Goal: Check status: Check status

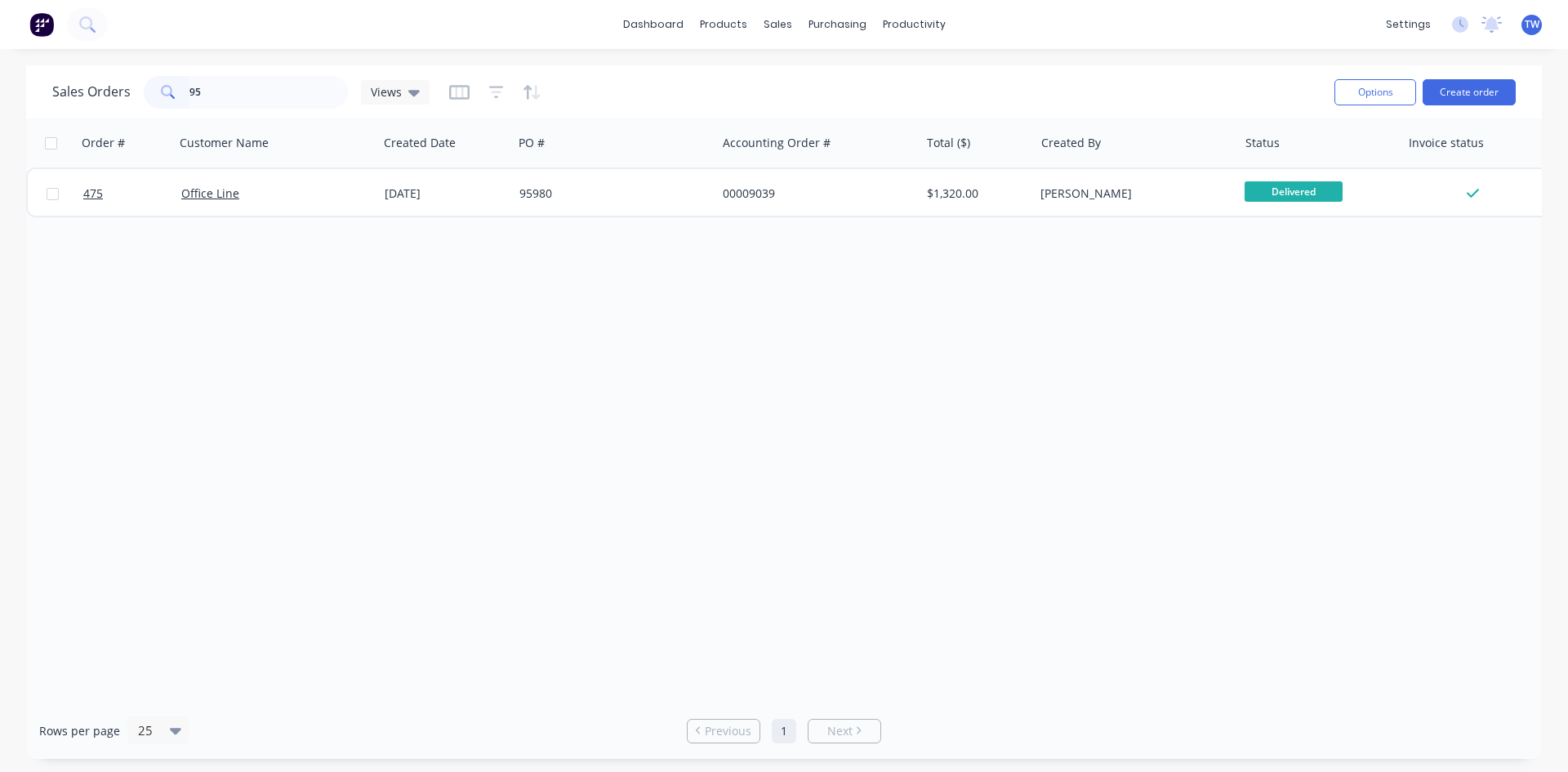
type input "9"
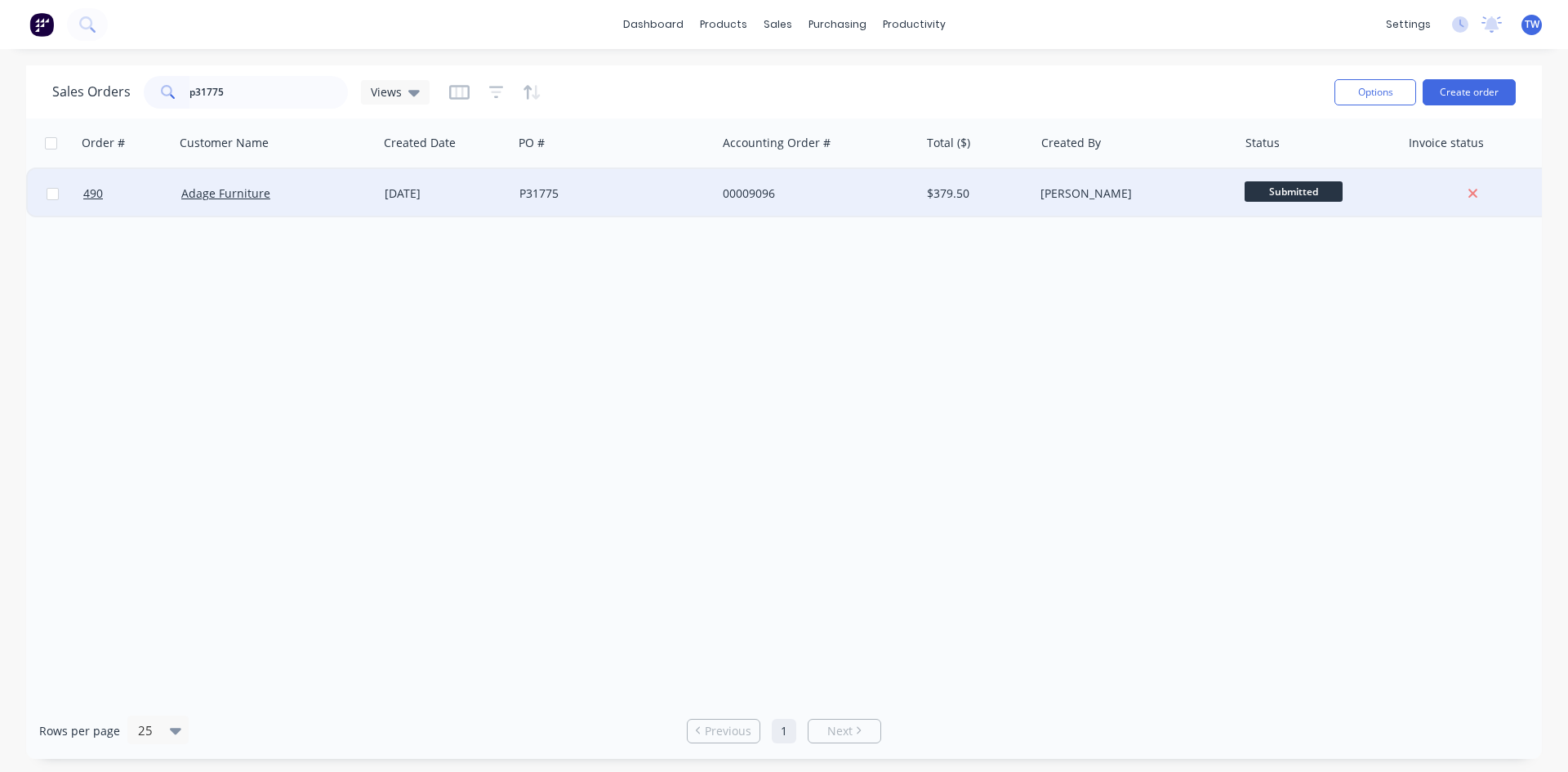
type input "p31775"
click at [1293, 188] on span "Submitted" at bounding box center [1294, 191] width 98 height 20
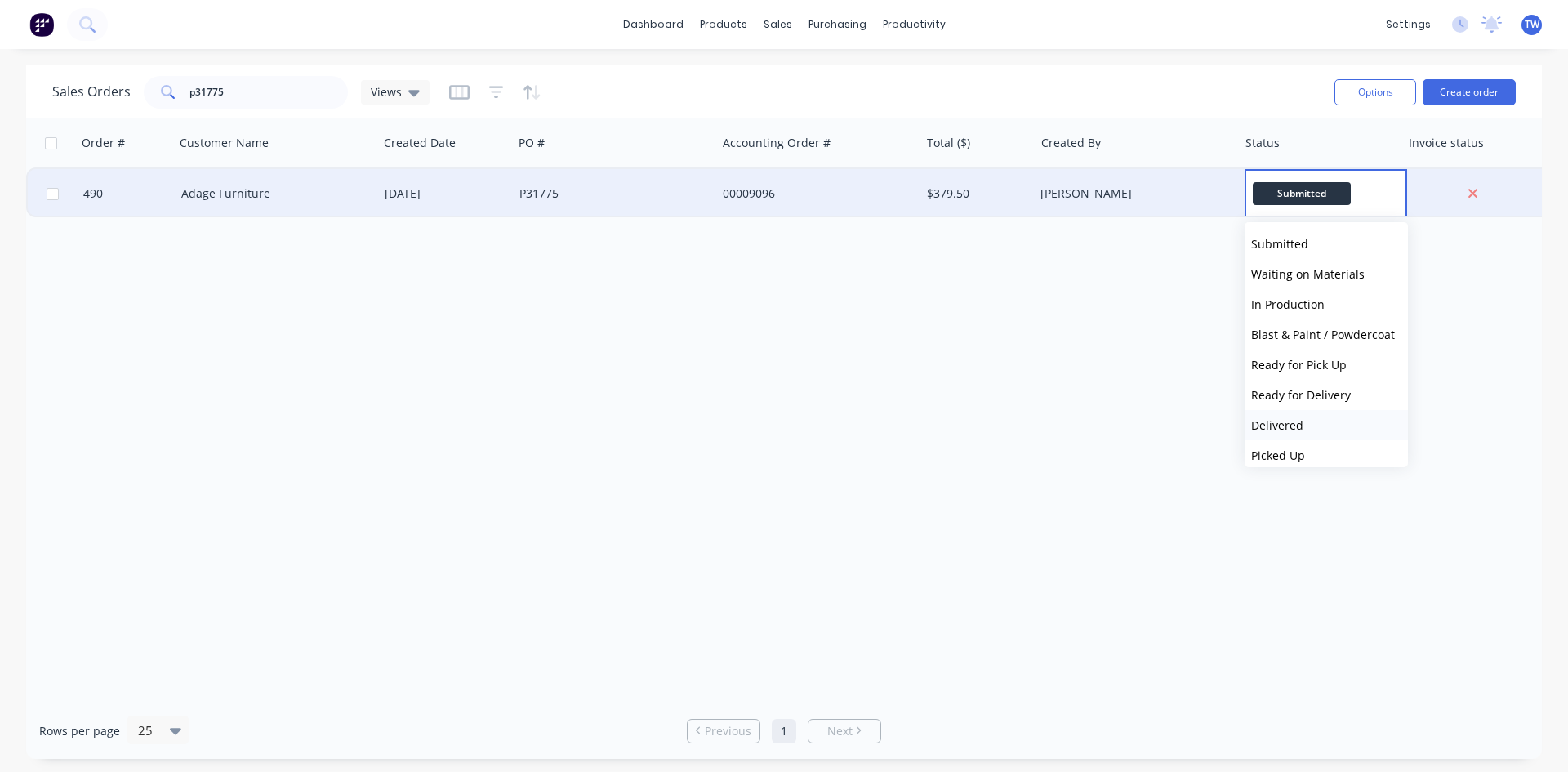
click at [1301, 421] on span "Delivered" at bounding box center [1278, 425] width 52 height 16
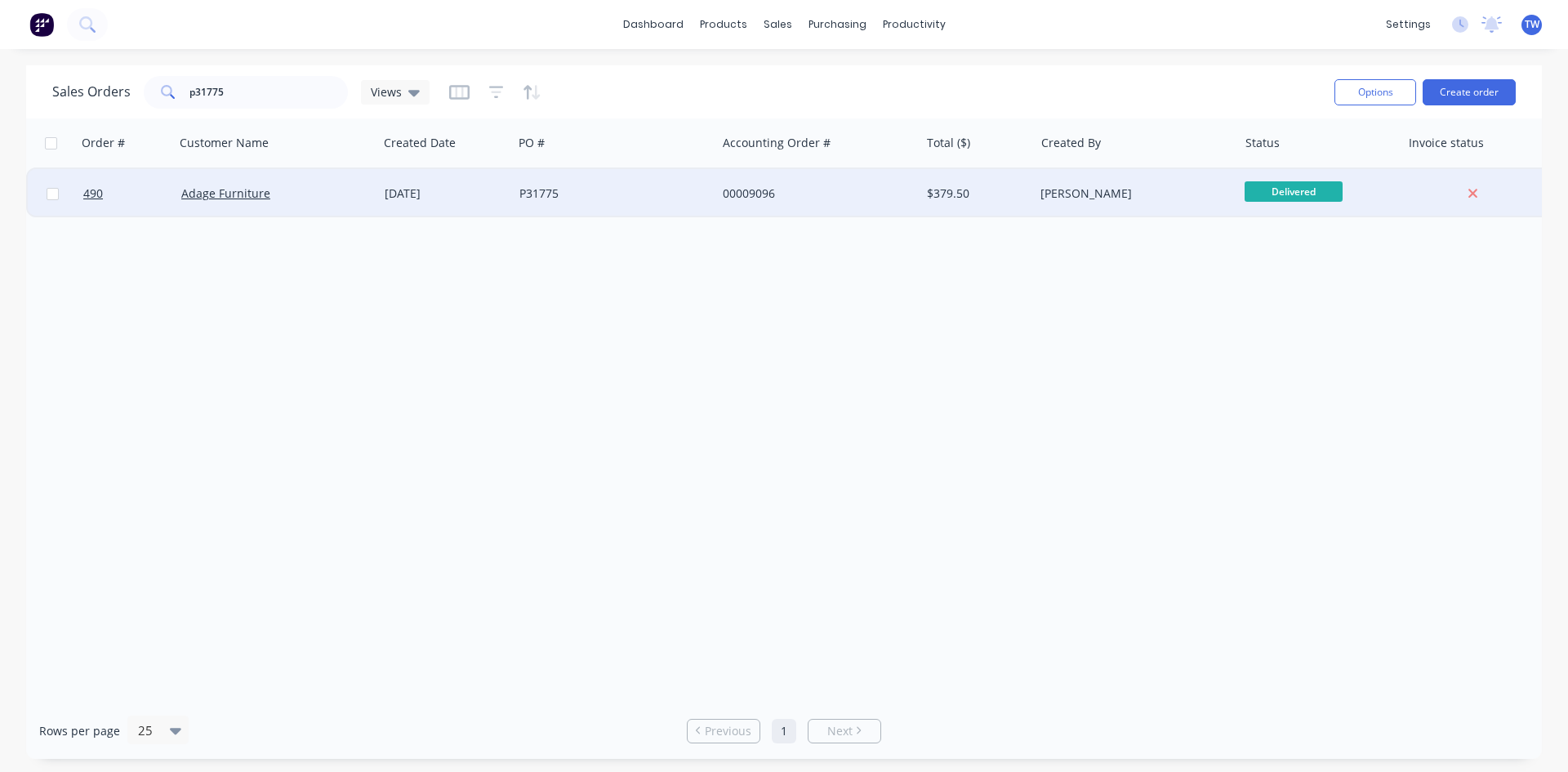
click at [1180, 199] on div "[PERSON_NAME]" at bounding box center [1132, 194] width 181 height 16
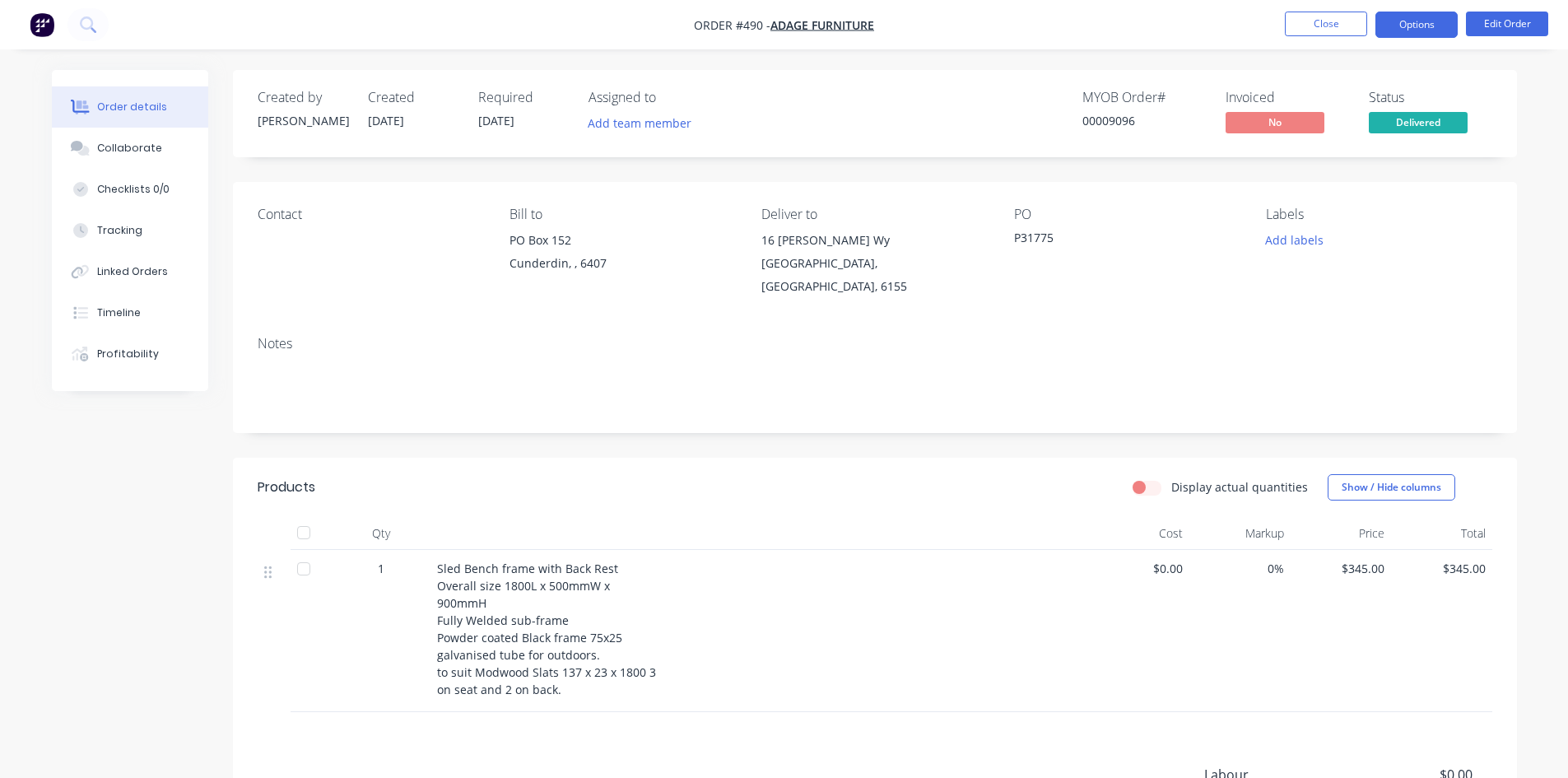
click at [1426, 24] on button "Options" at bounding box center [1417, 25] width 82 height 26
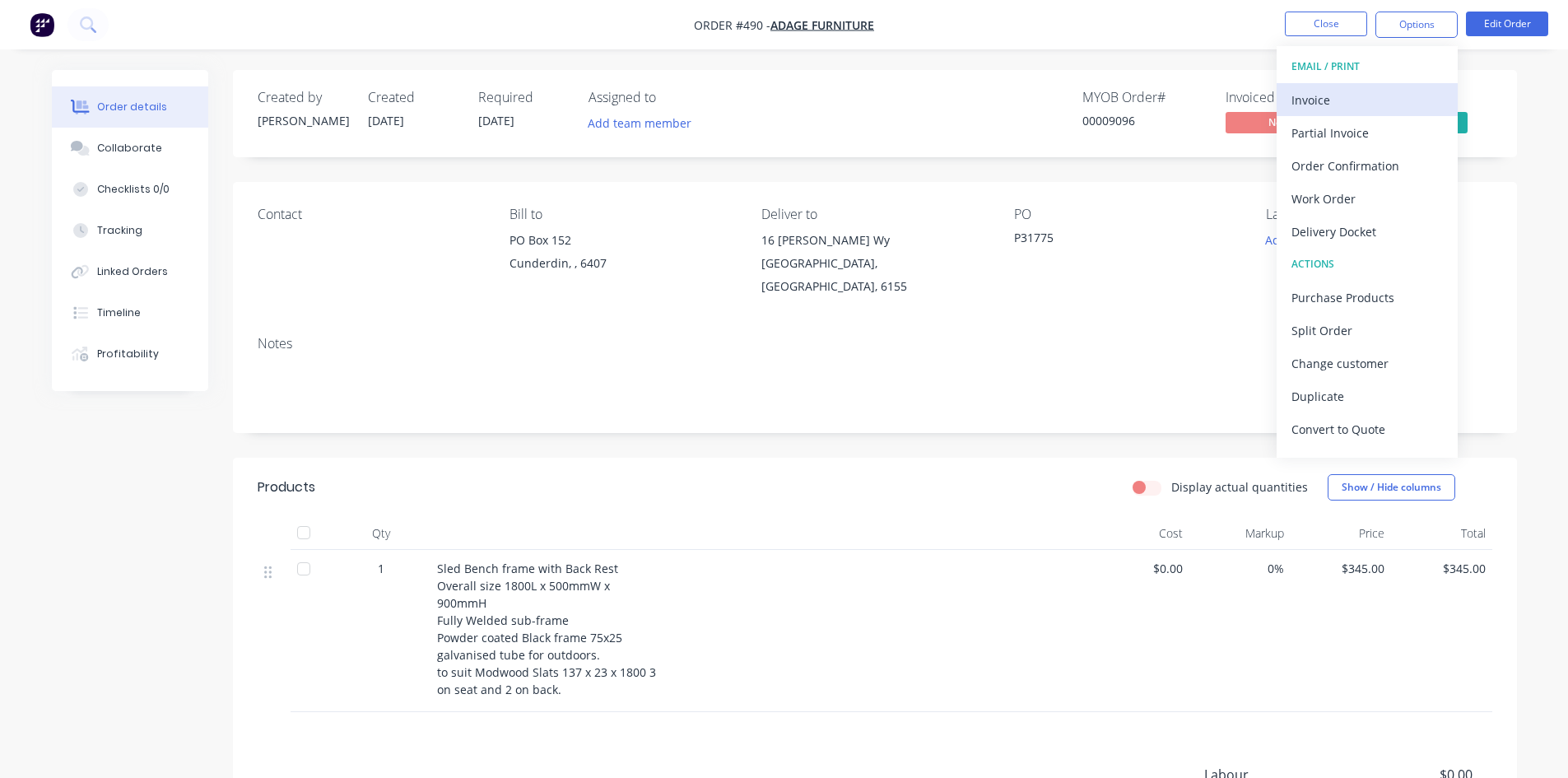
click at [1334, 106] on div "Invoice" at bounding box center [1368, 100] width 152 height 24
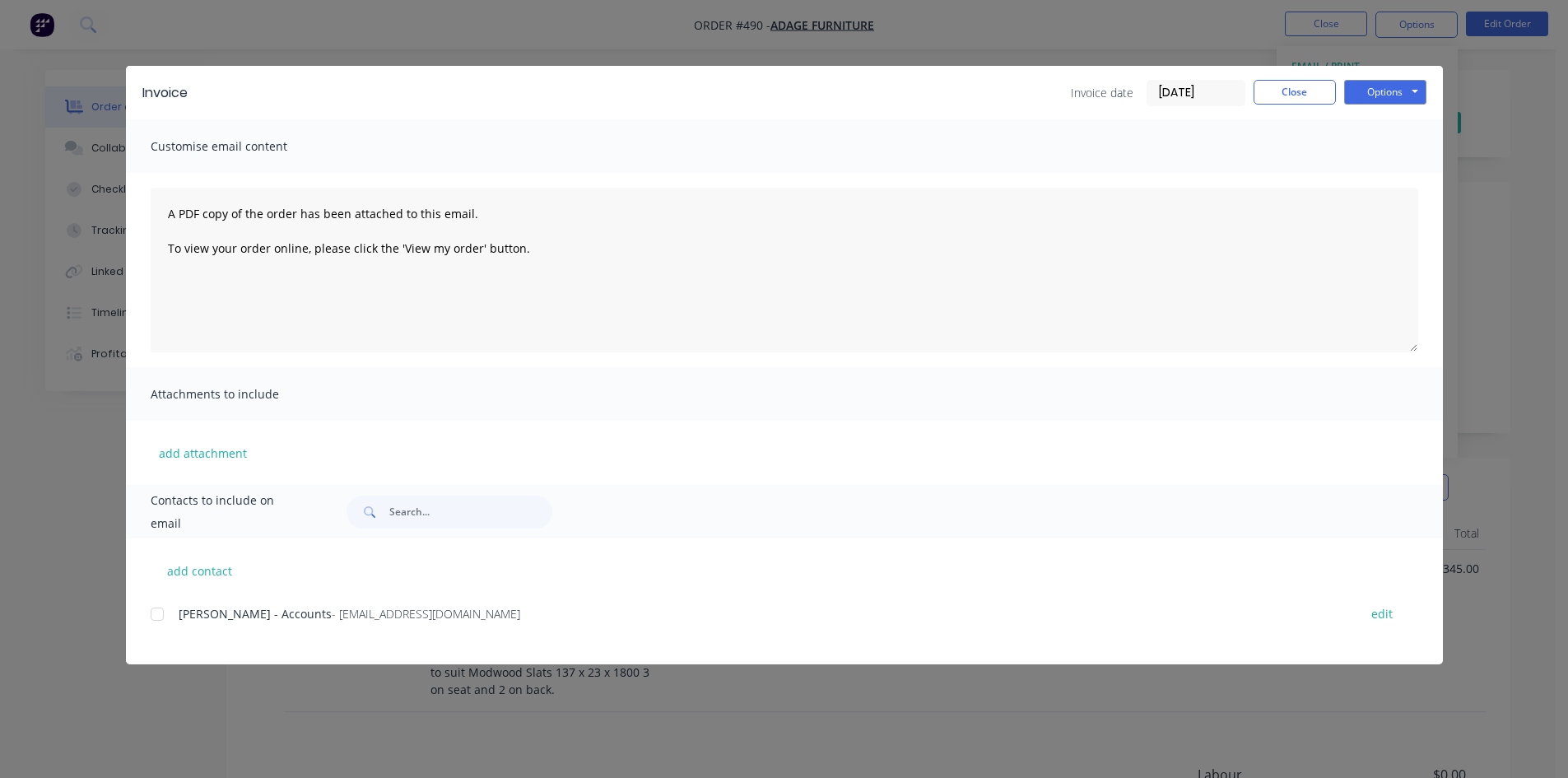
click at [155, 612] on div at bounding box center [157, 614] width 33 height 33
click at [1392, 96] on button "Options" at bounding box center [1386, 92] width 82 height 25
click at [1387, 178] on button "Email" at bounding box center [1398, 175] width 105 height 27
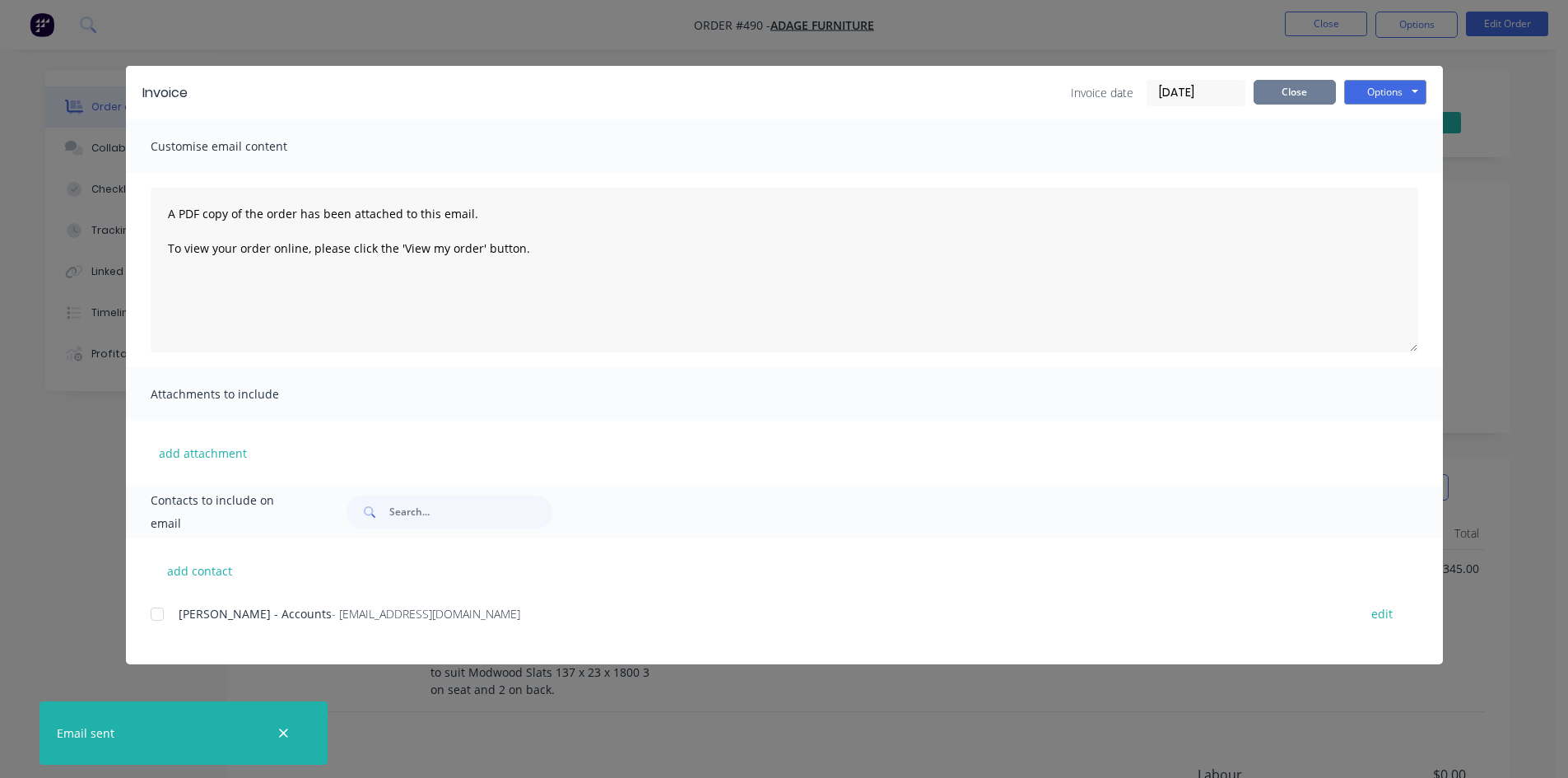
click at [1291, 84] on button "Close" at bounding box center [1295, 92] width 82 height 25
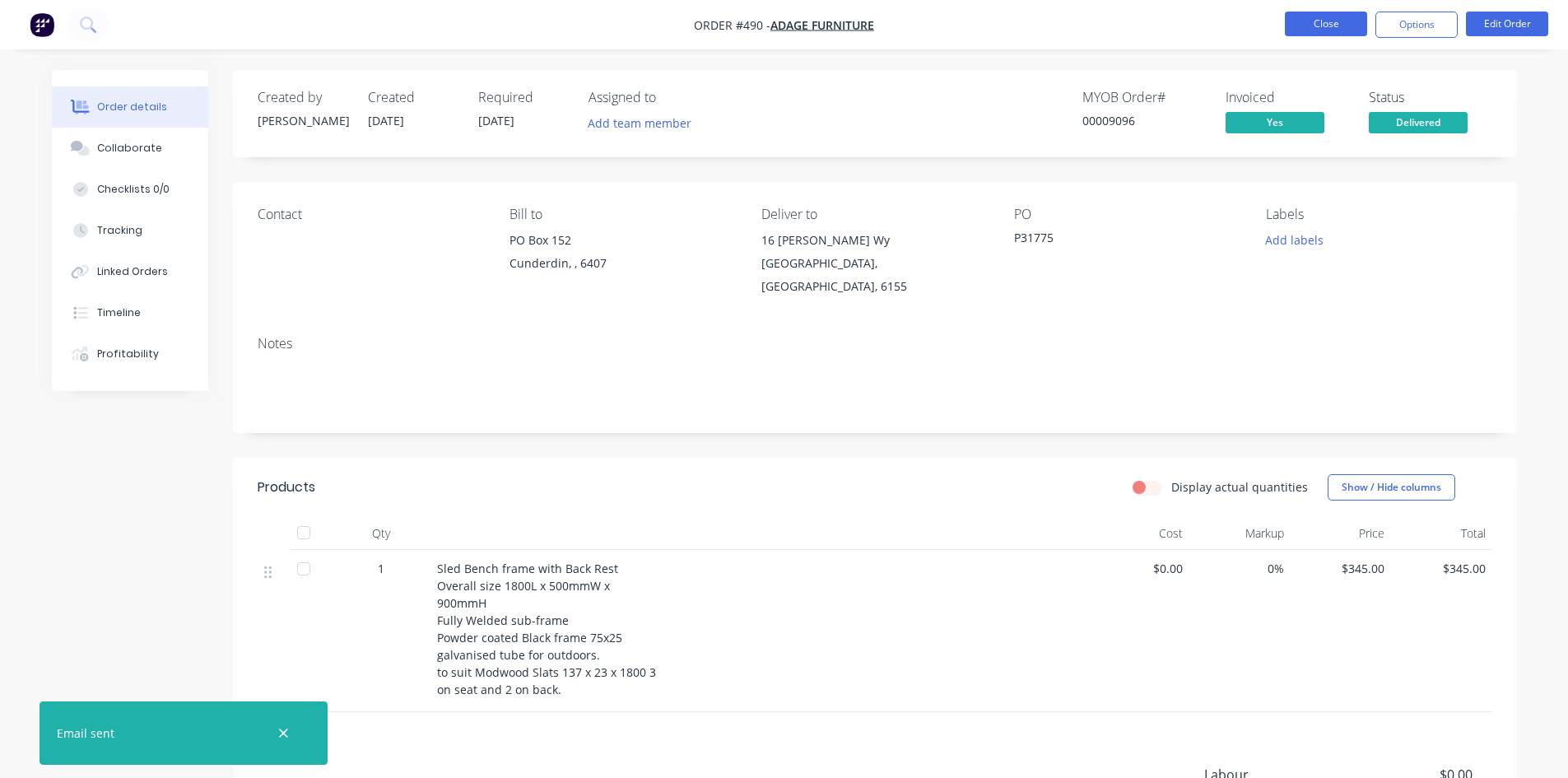
click at [1341, 23] on button "Close" at bounding box center [1327, 24] width 82 height 25
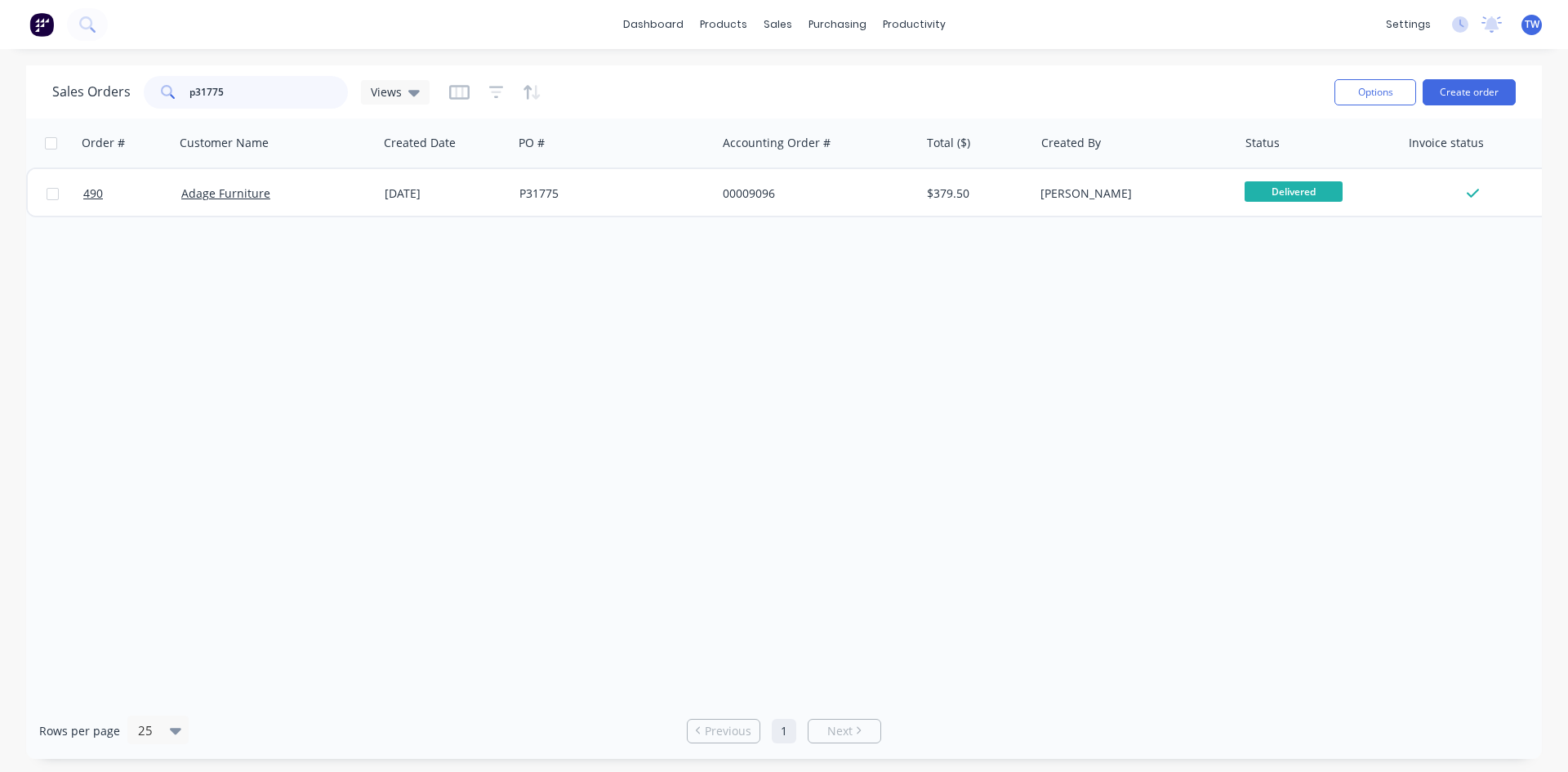
click at [266, 89] on input "p31775" at bounding box center [269, 92] width 159 height 33
type input "p"
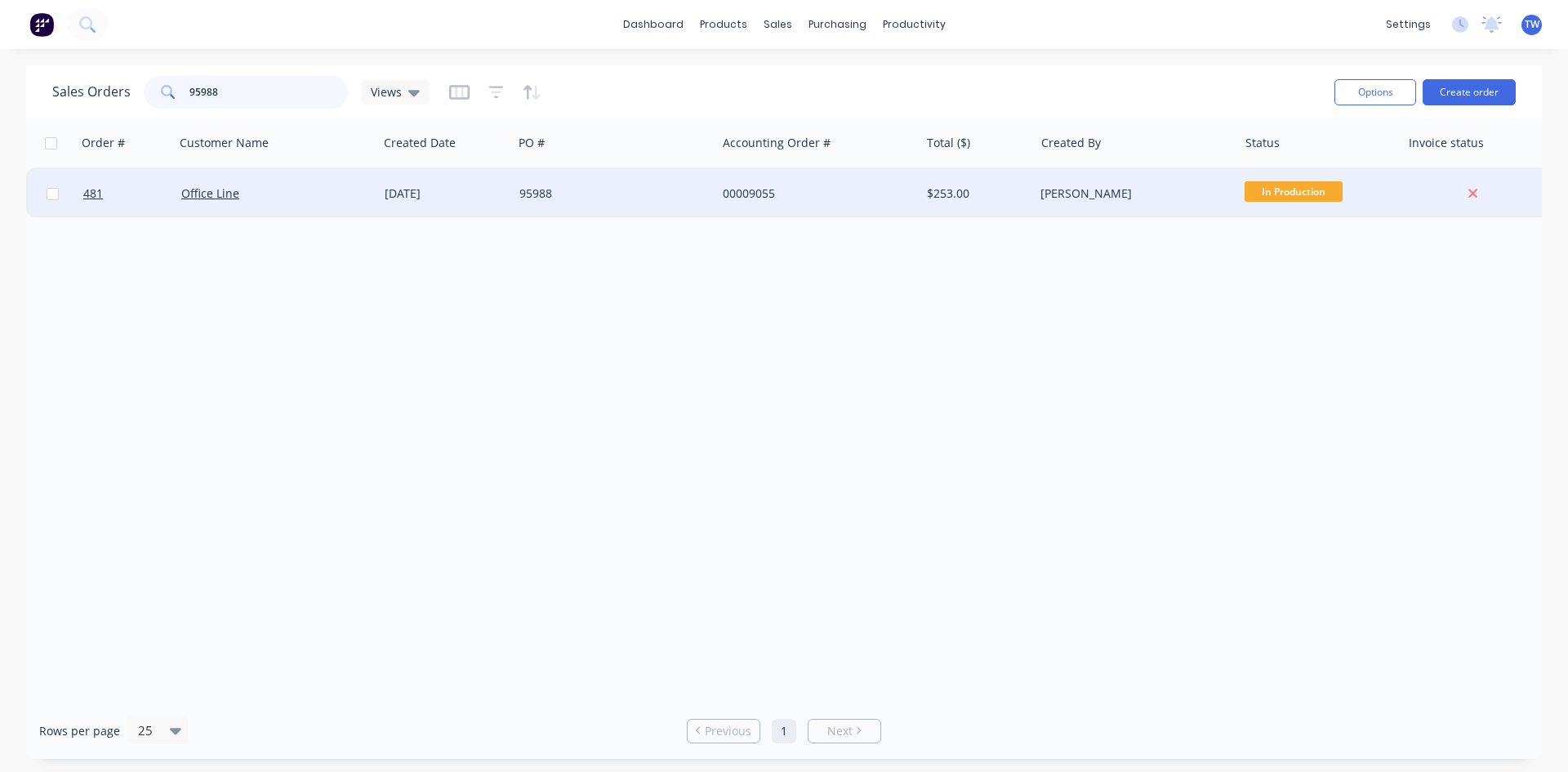
type input "95988"
click at [1277, 195] on span "In Production" at bounding box center [1294, 191] width 98 height 20
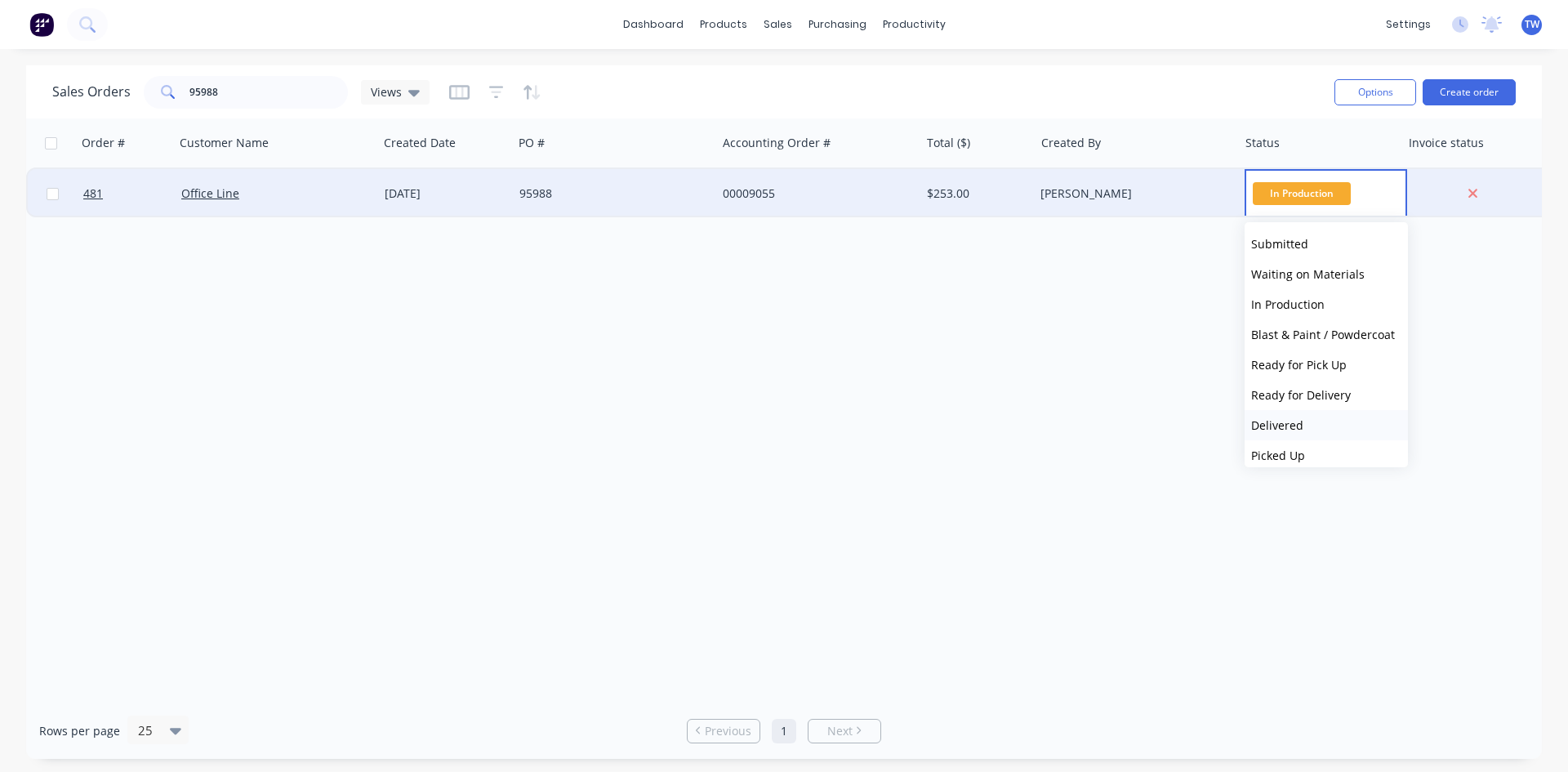
click at [1294, 422] on span "Delivered" at bounding box center [1278, 425] width 52 height 16
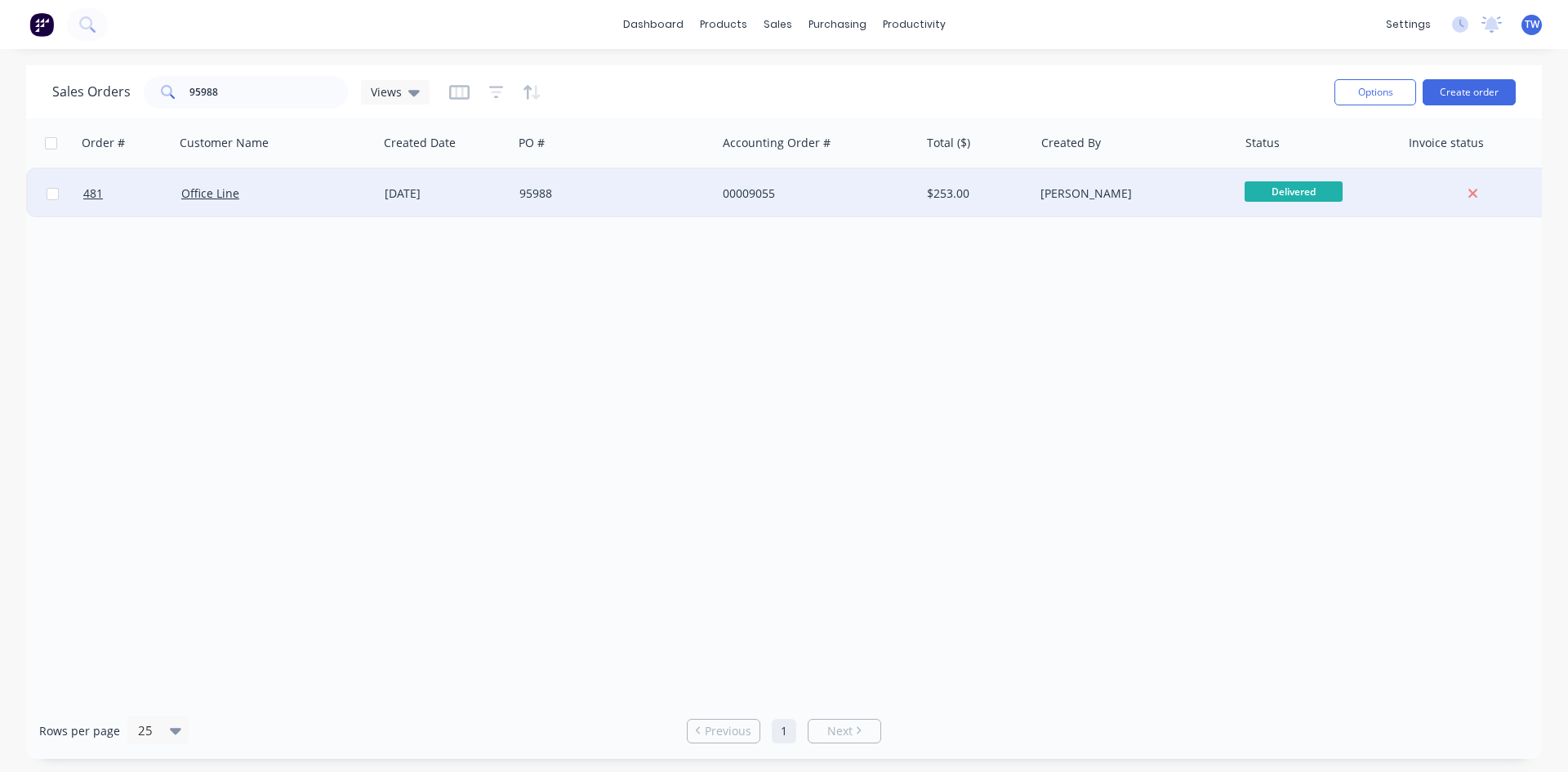
click at [1177, 201] on div "[PERSON_NAME]" at bounding box center [1132, 194] width 181 height 16
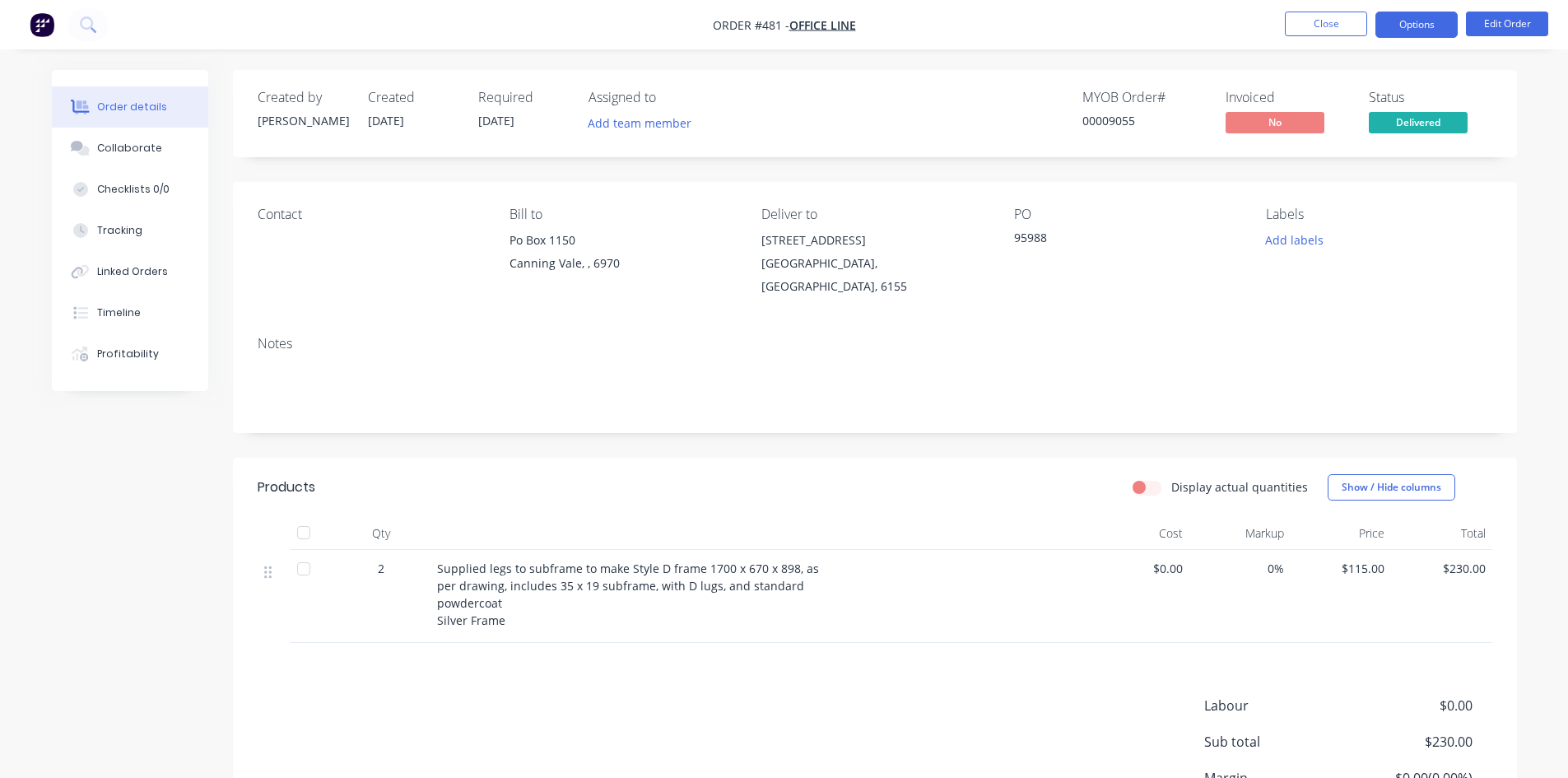
click at [1435, 34] on button "Options" at bounding box center [1417, 25] width 82 height 26
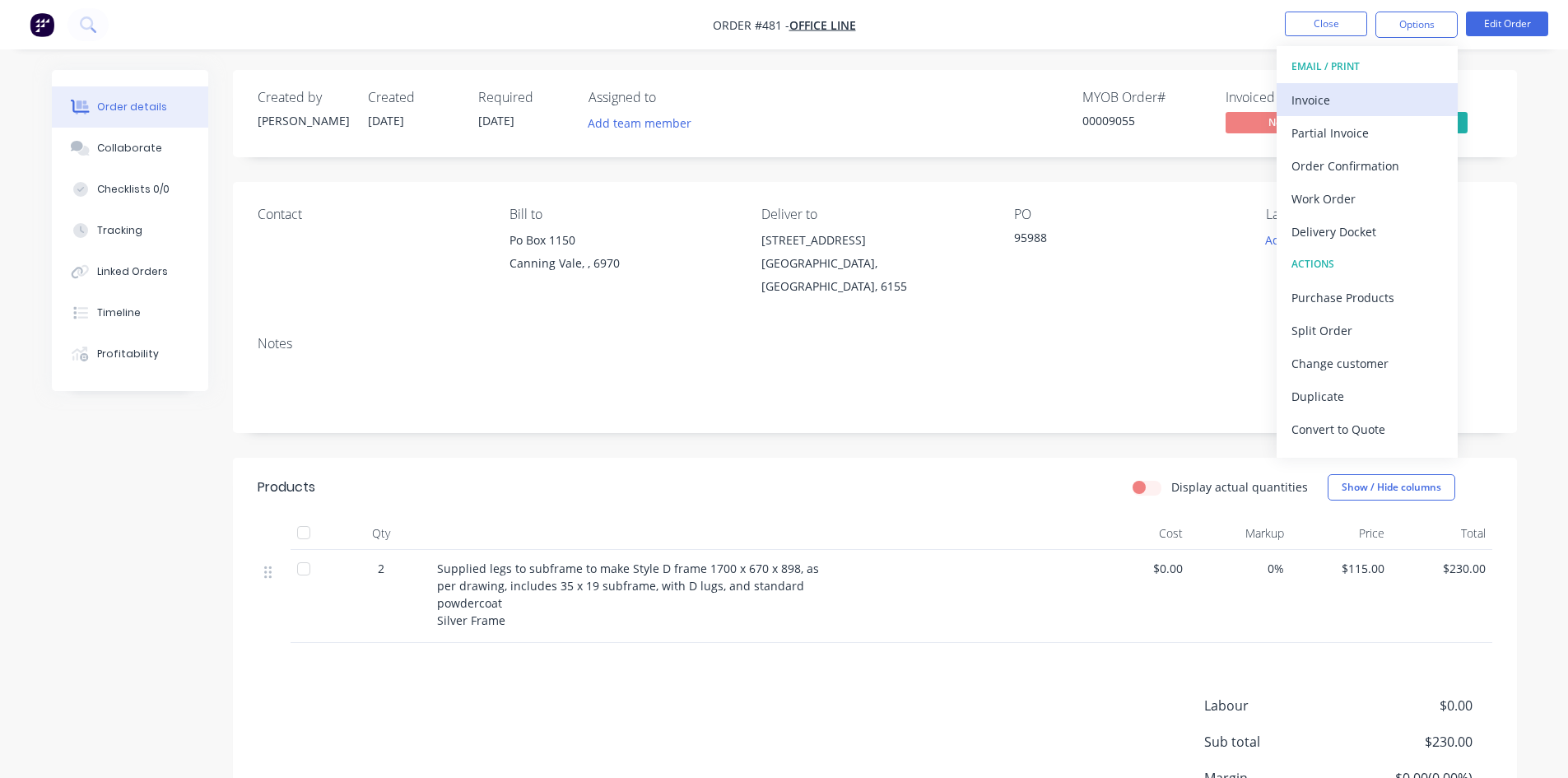
click at [1365, 105] on div "Invoice" at bounding box center [1368, 100] width 152 height 24
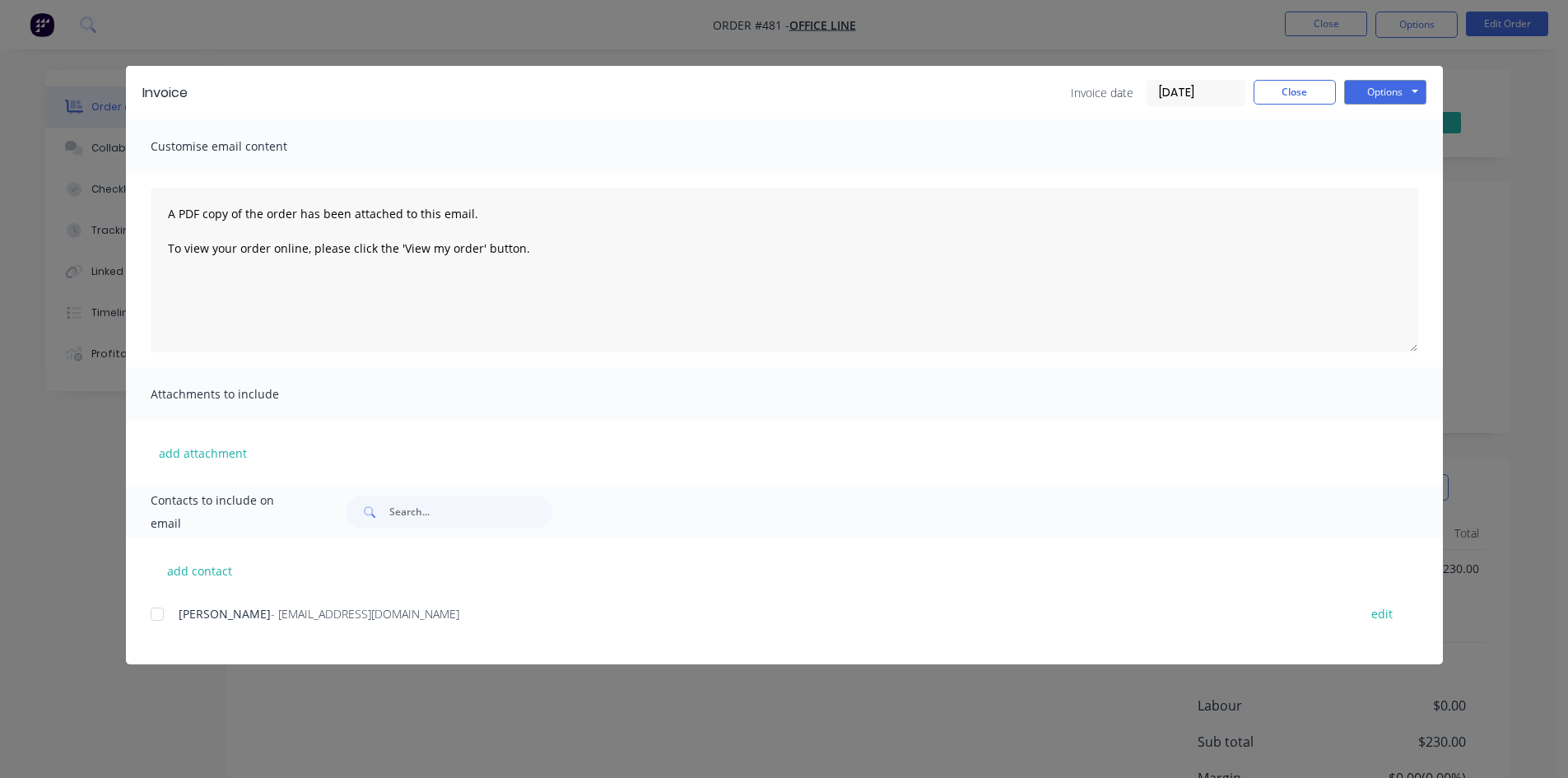
click at [153, 610] on div at bounding box center [157, 614] width 33 height 33
click at [1309, 95] on button "Close" at bounding box center [1295, 92] width 82 height 25
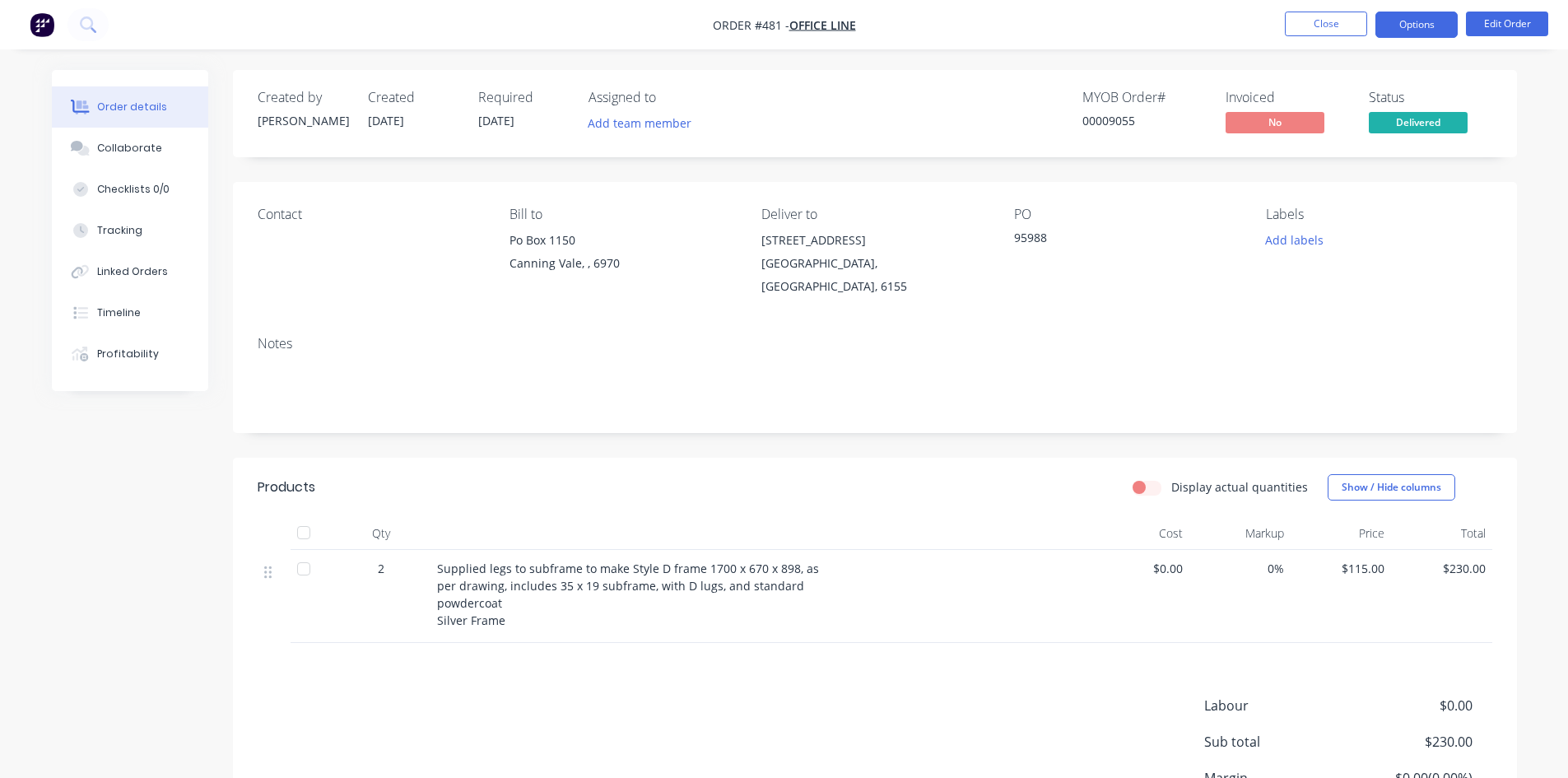
click at [1440, 30] on button "Options" at bounding box center [1417, 25] width 82 height 26
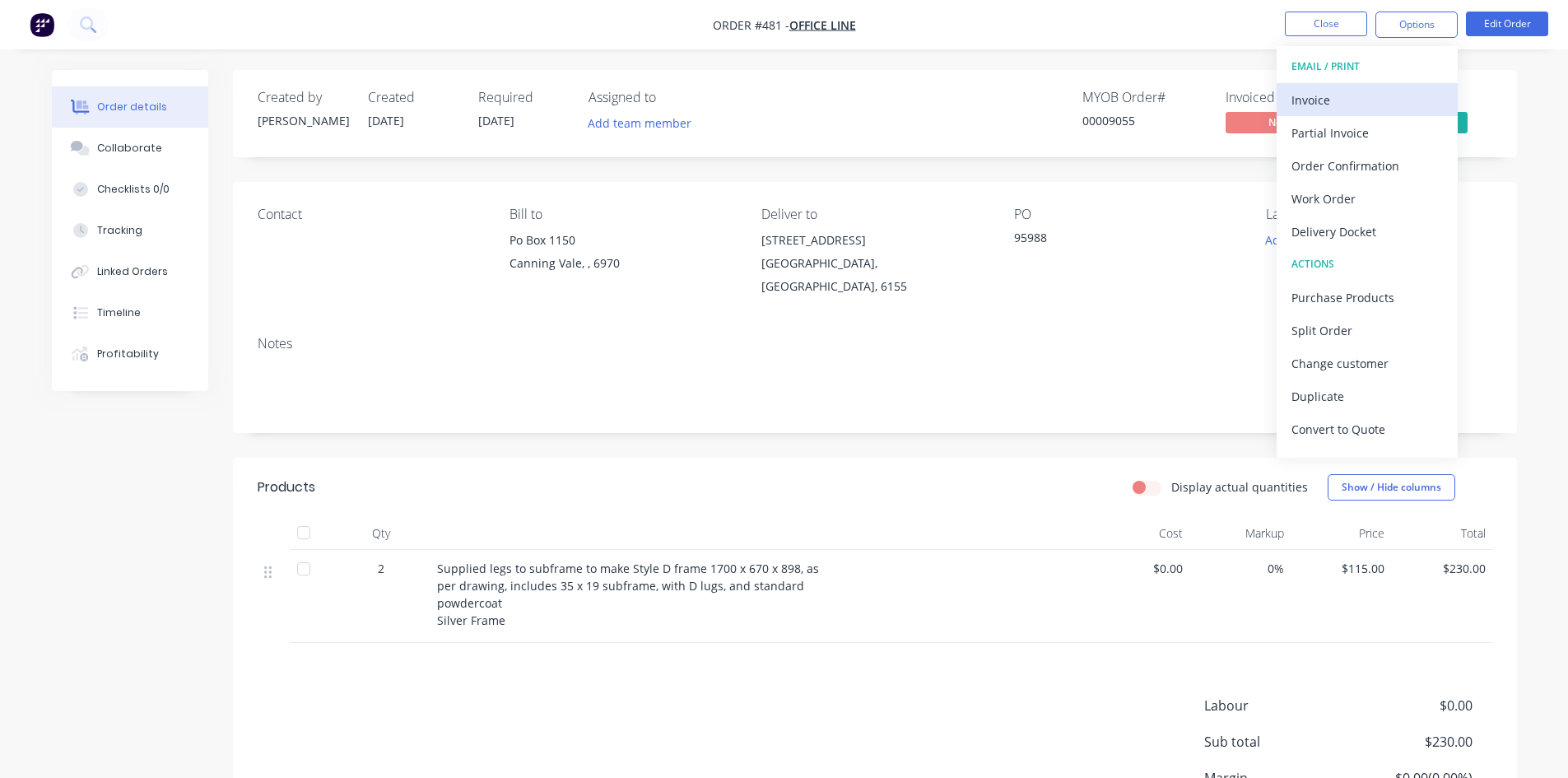
click at [1347, 96] on div "Invoice" at bounding box center [1368, 100] width 152 height 24
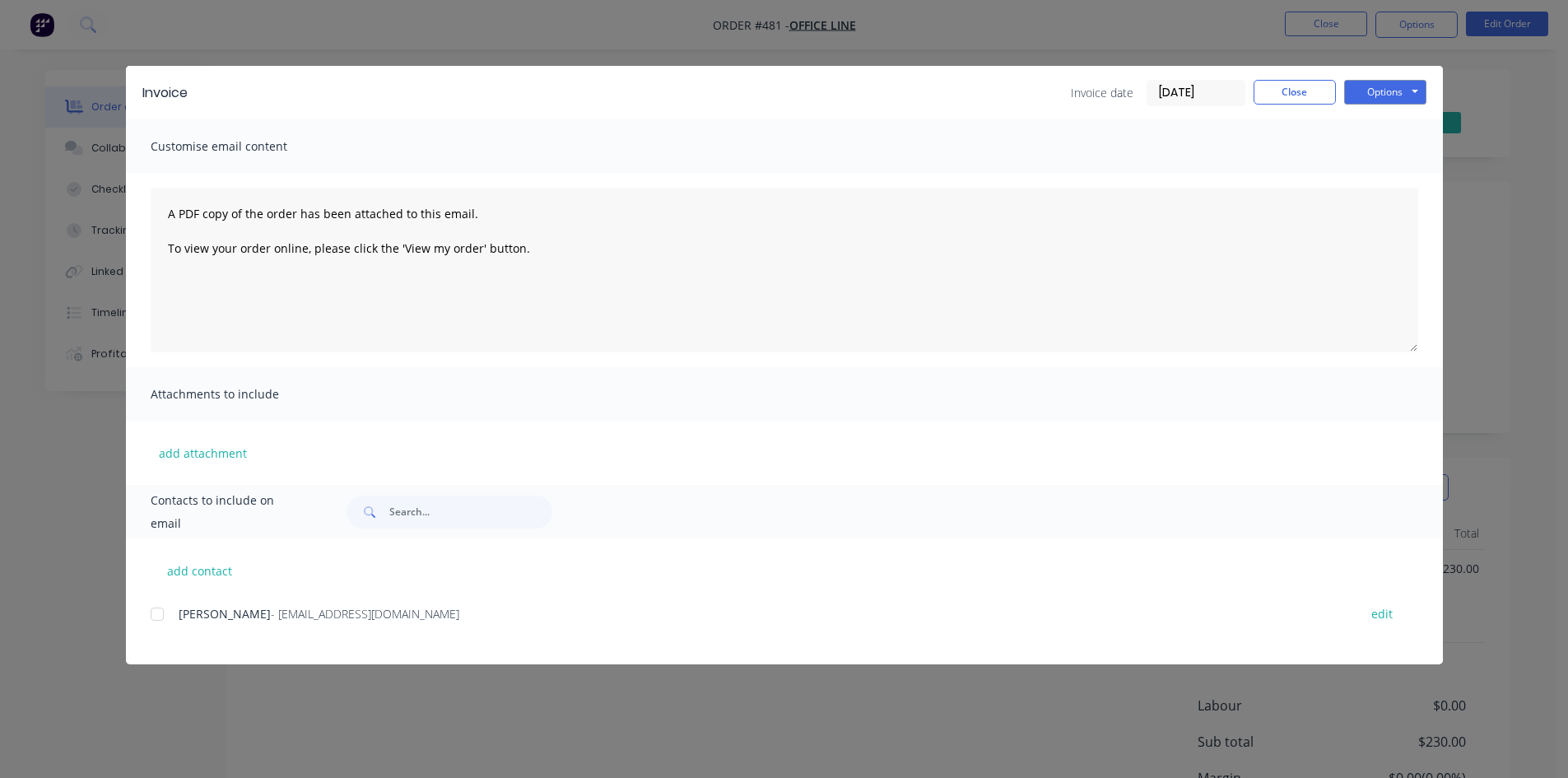
drag, startPoint x: 157, startPoint y: 613, endPoint x: 567, endPoint y: 531, distance: 418.1
click at [158, 613] on div at bounding box center [157, 614] width 33 height 33
click at [1387, 94] on button "Options" at bounding box center [1386, 92] width 82 height 25
click at [1421, 178] on button "Email" at bounding box center [1398, 175] width 105 height 27
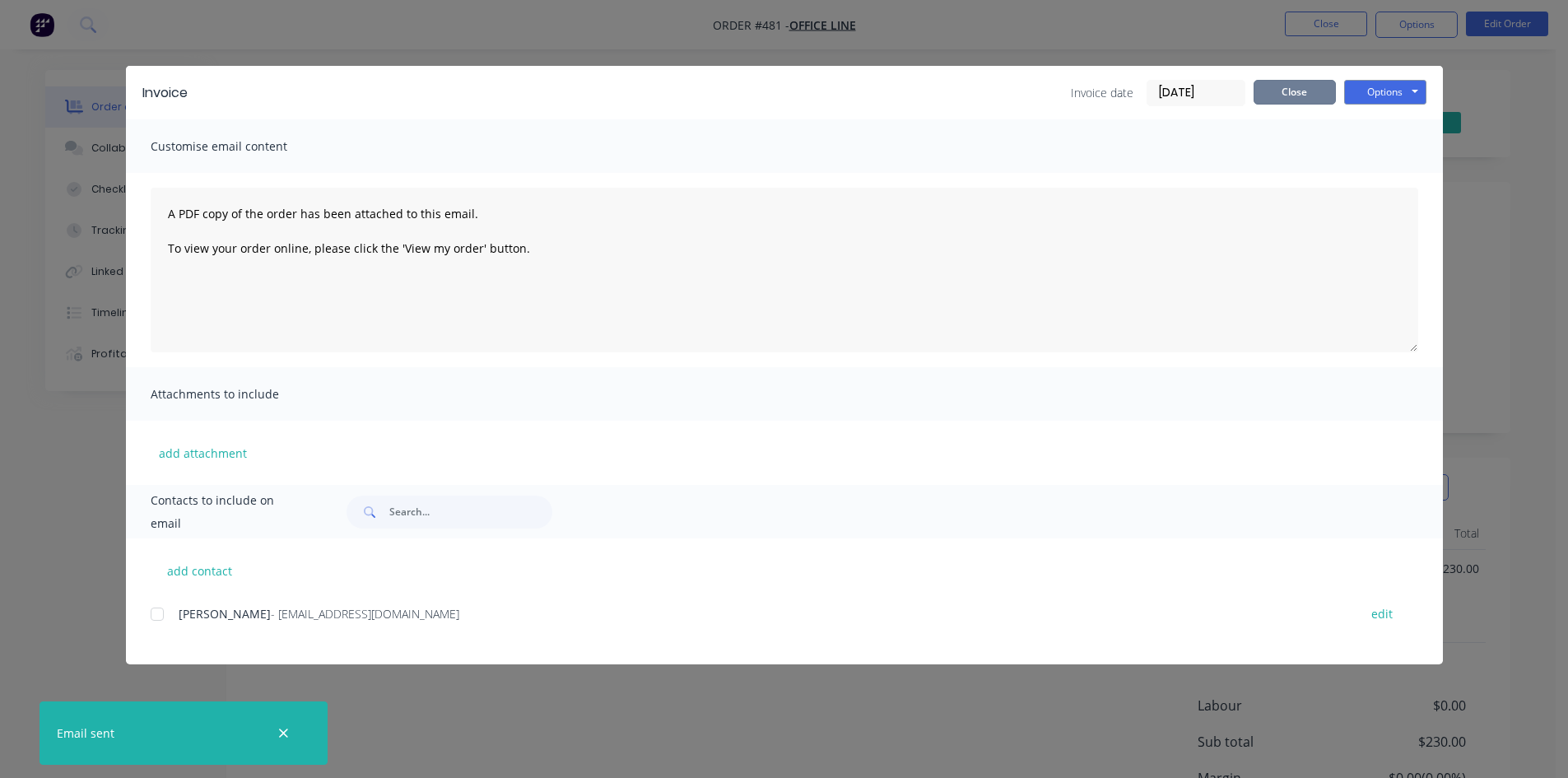
drag, startPoint x: 1301, startPoint y: 87, endPoint x: 1303, endPoint y: 79, distance: 8.2
click at [1301, 86] on button "Close" at bounding box center [1295, 92] width 82 height 25
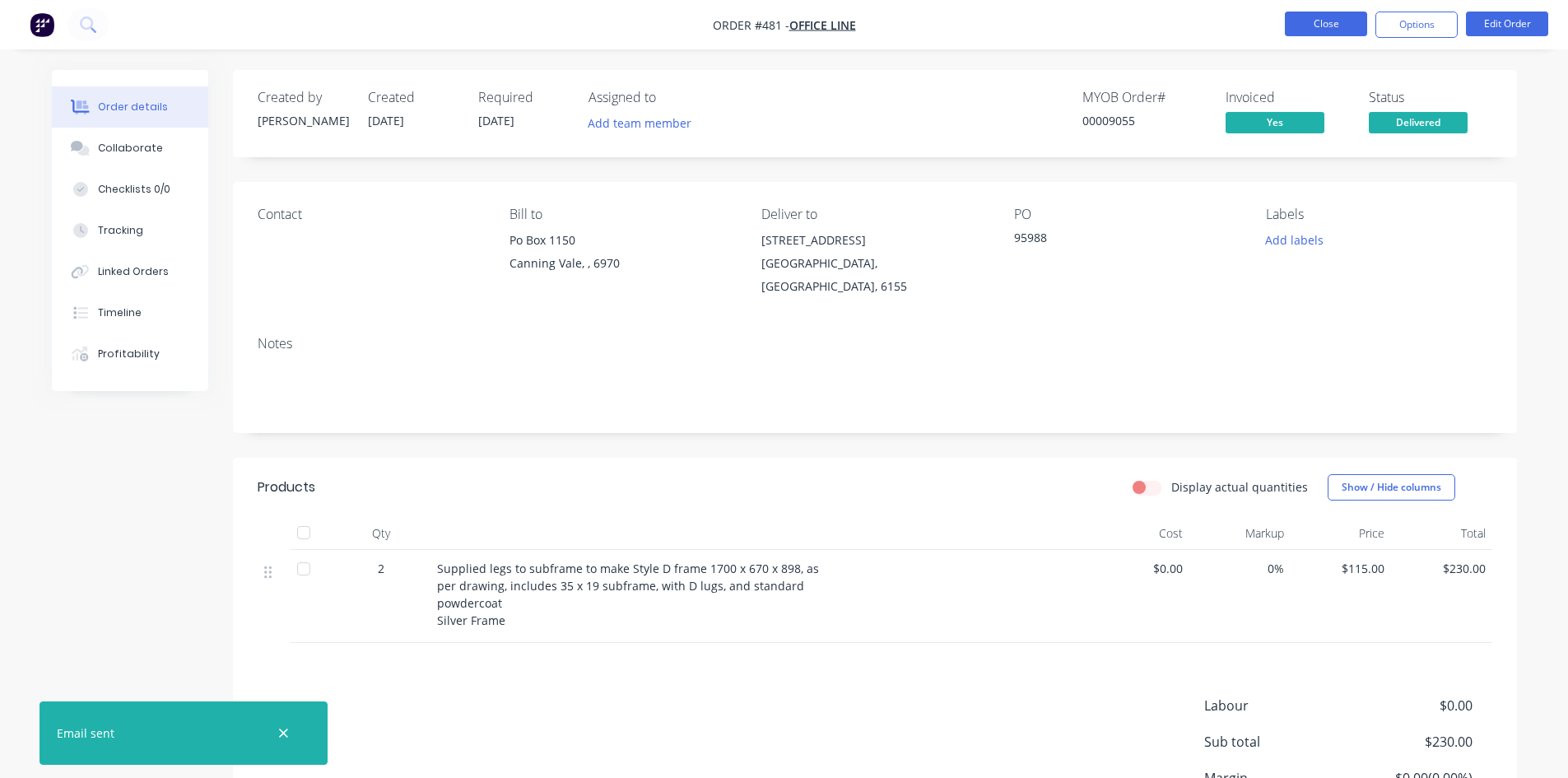
click at [1313, 28] on button "Close" at bounding box center [1327, 24] width 82 height 25
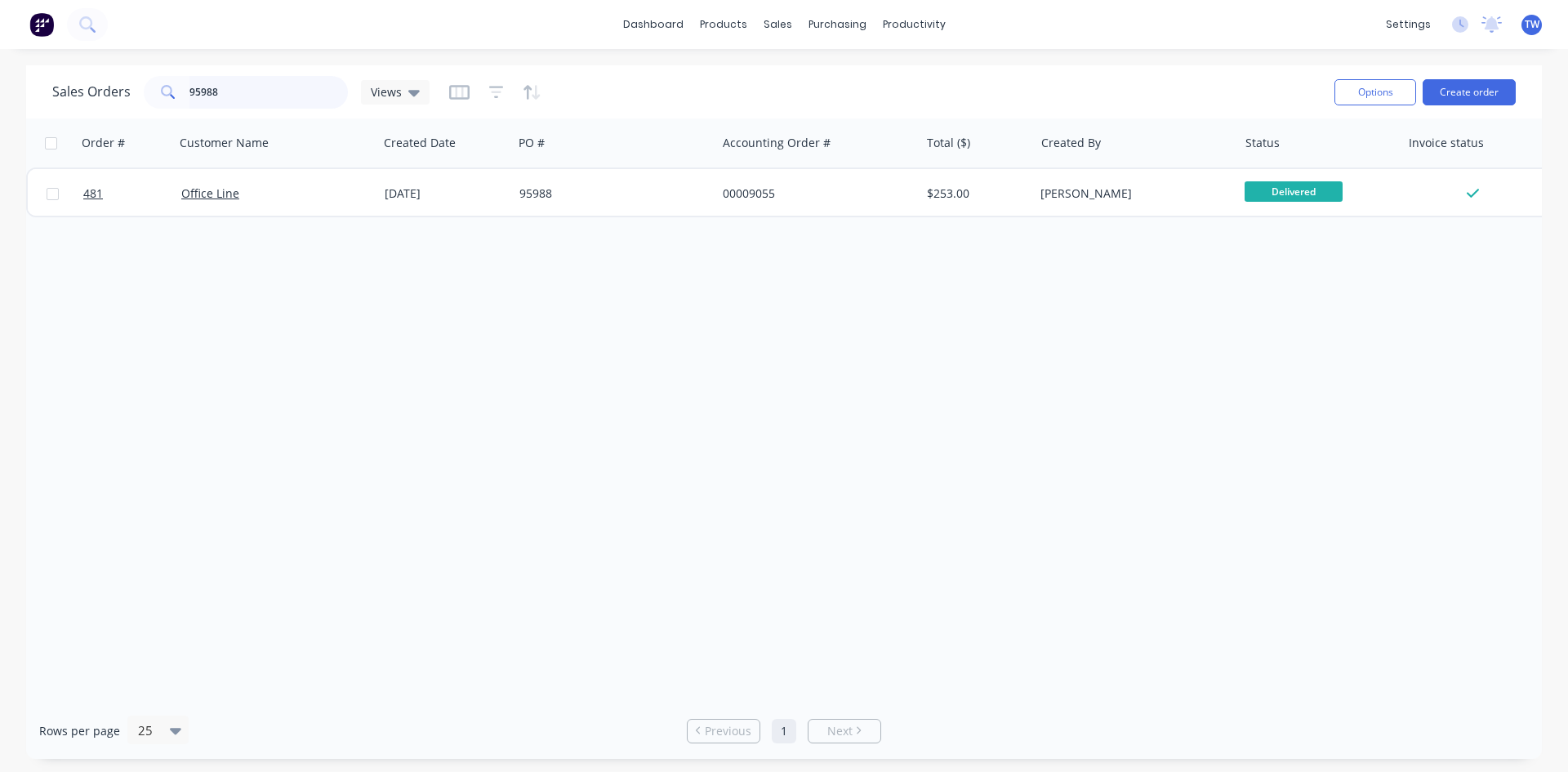
click at [245, 81] on input "95988" at bounding box center [269, 92] width 159 height 33
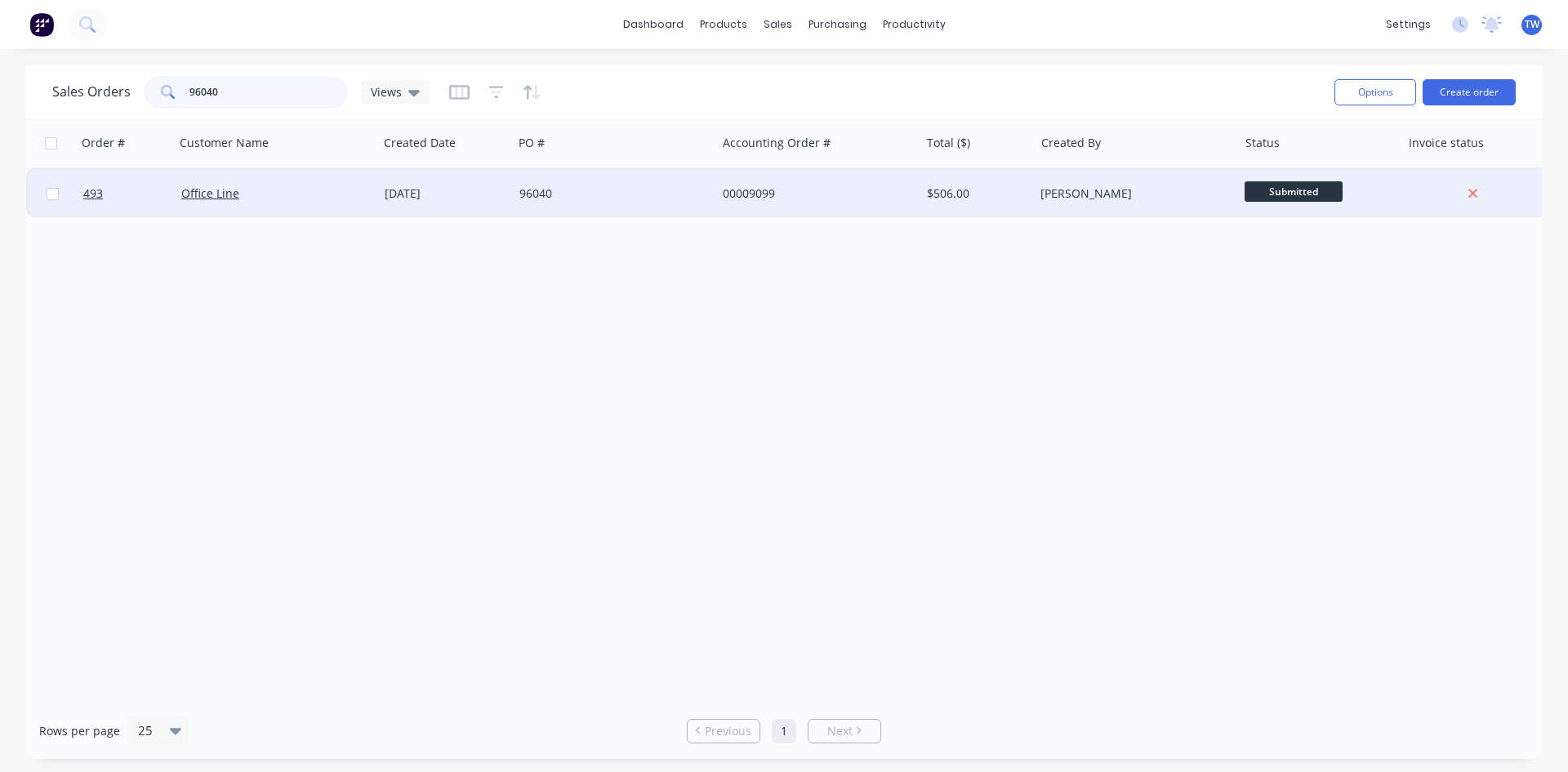
type input "96040"
click at [1292, 185] on span "Submitted" at bounding box center [1294, 191] width 98 height 20
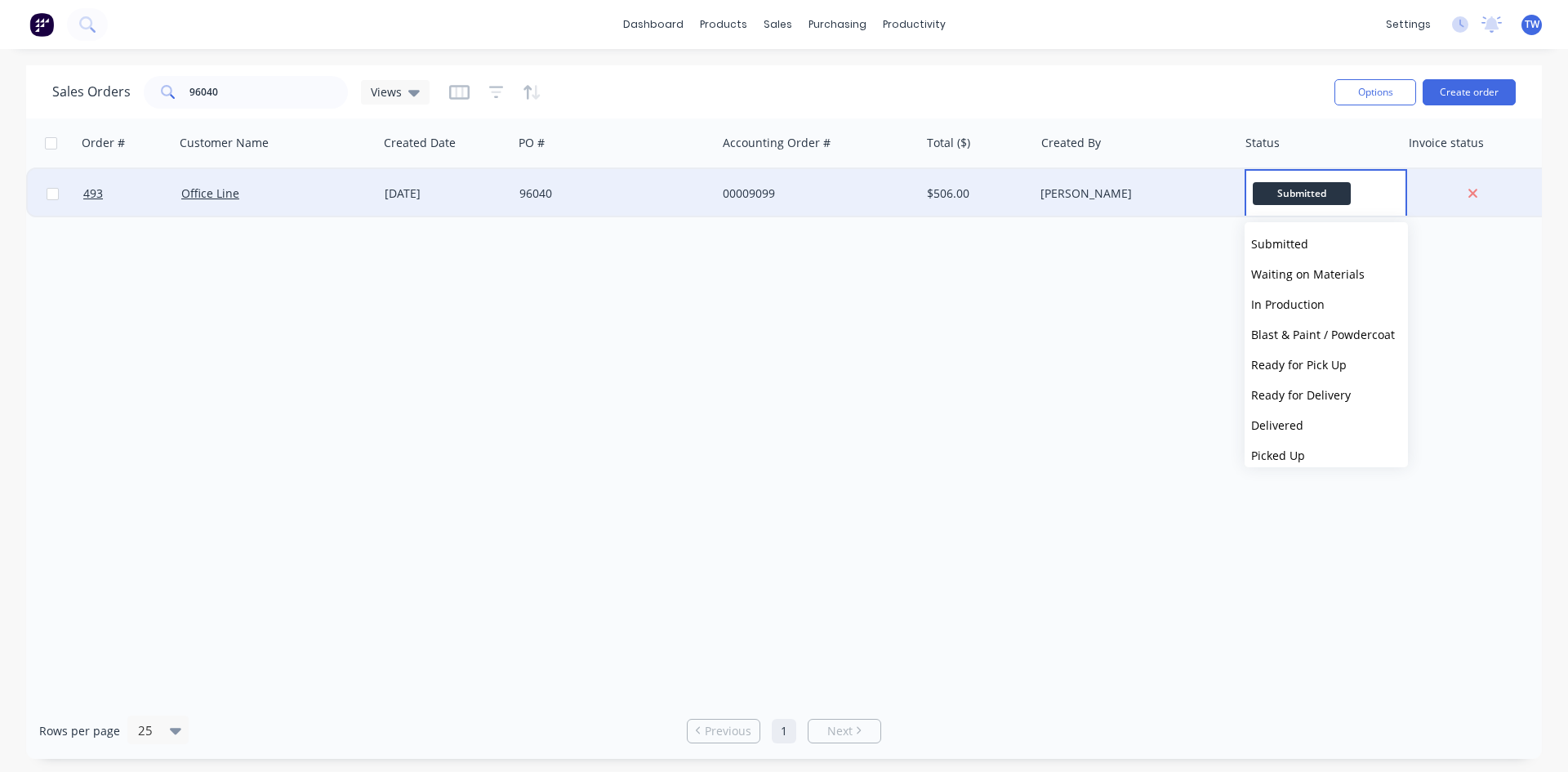
click at [1290, 422] on span "Delivered" at bounding box center [1278, 425] width 52 height 16
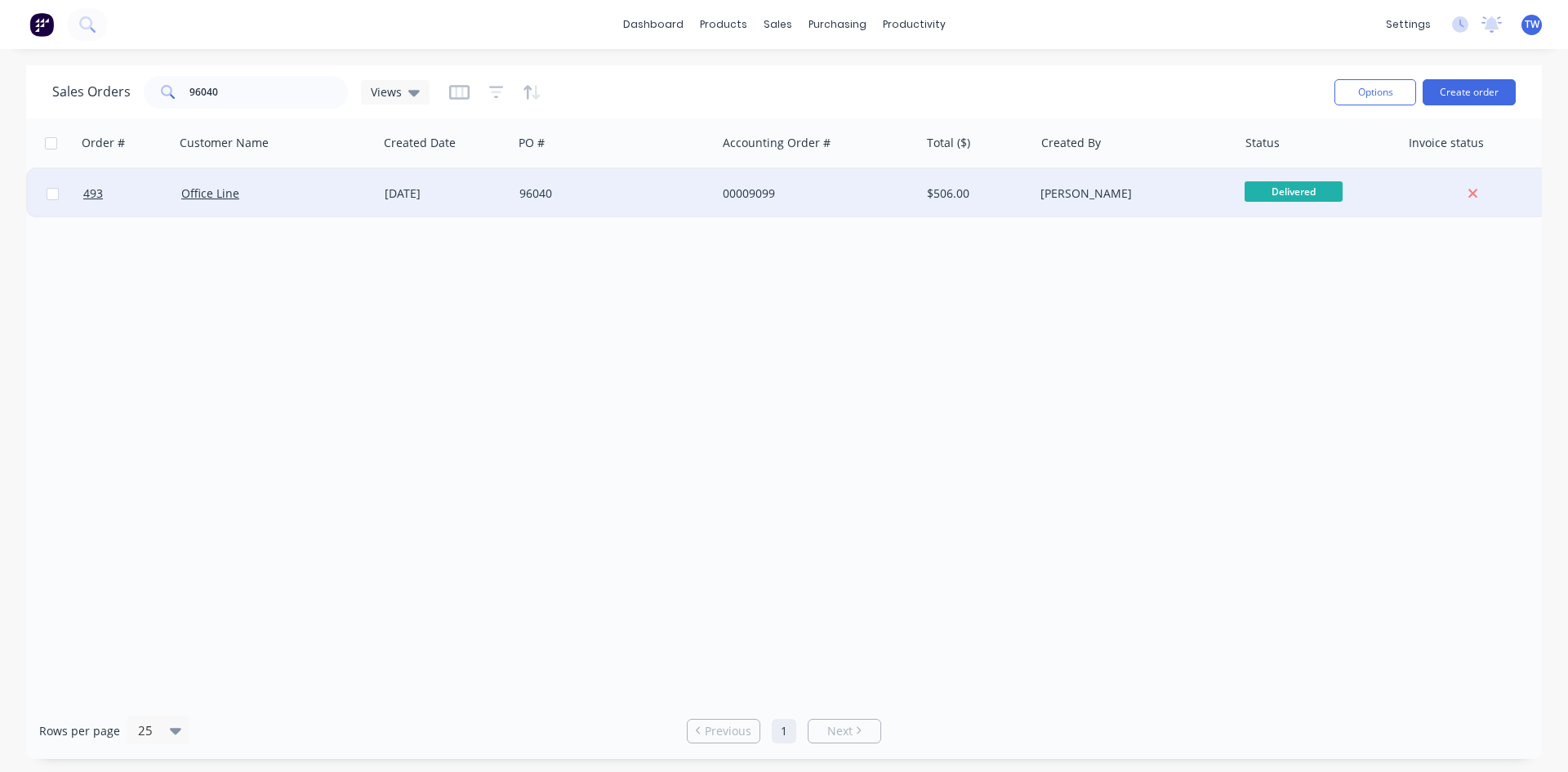
click at [1140, 203] on div "[PERSON_NAME]" at bounding box center [1136, 194] width 203 height 49
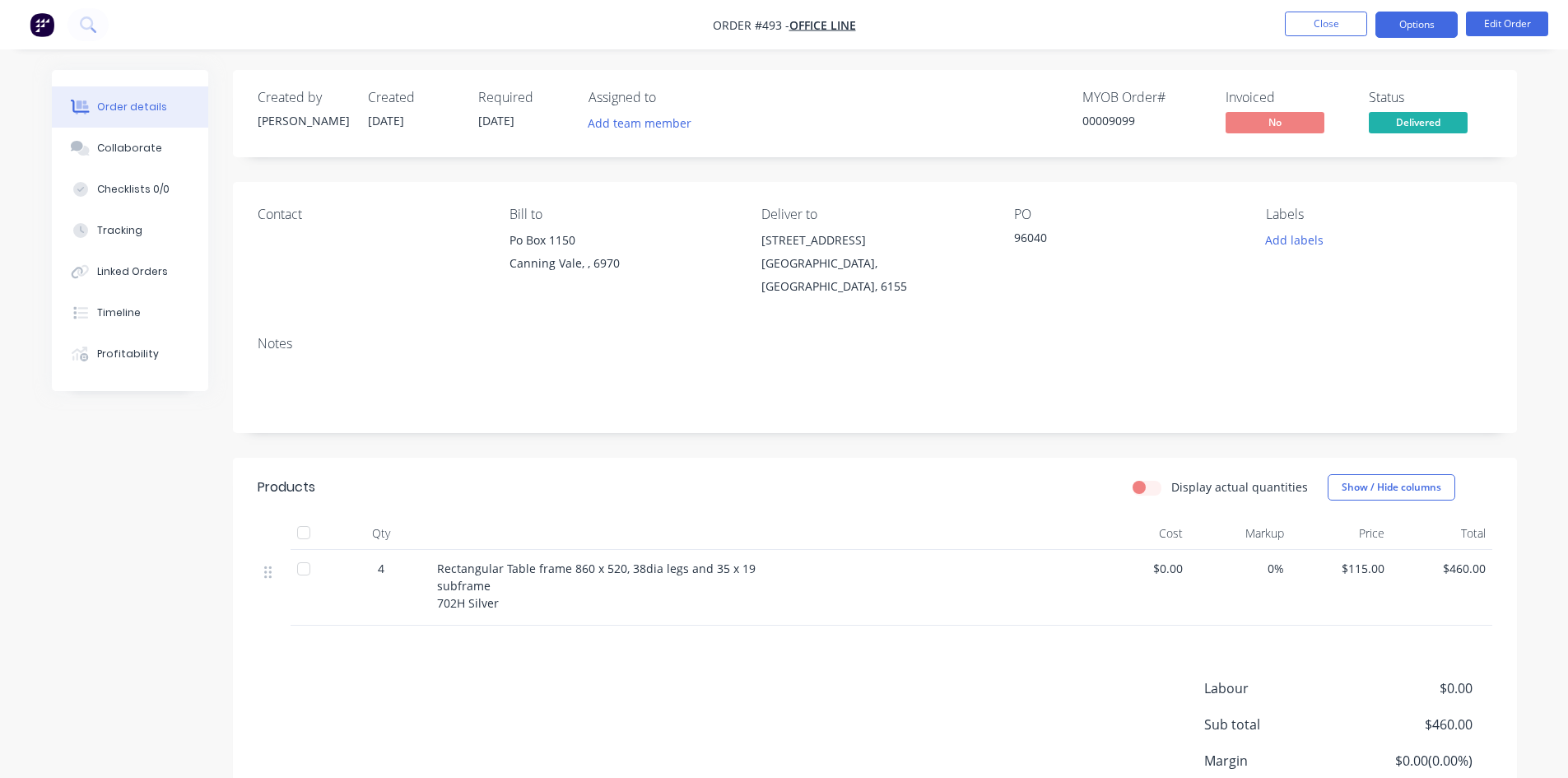
click at [1383, 29] on button "Options" at bounding box center [1417, 25] width 82 height 26
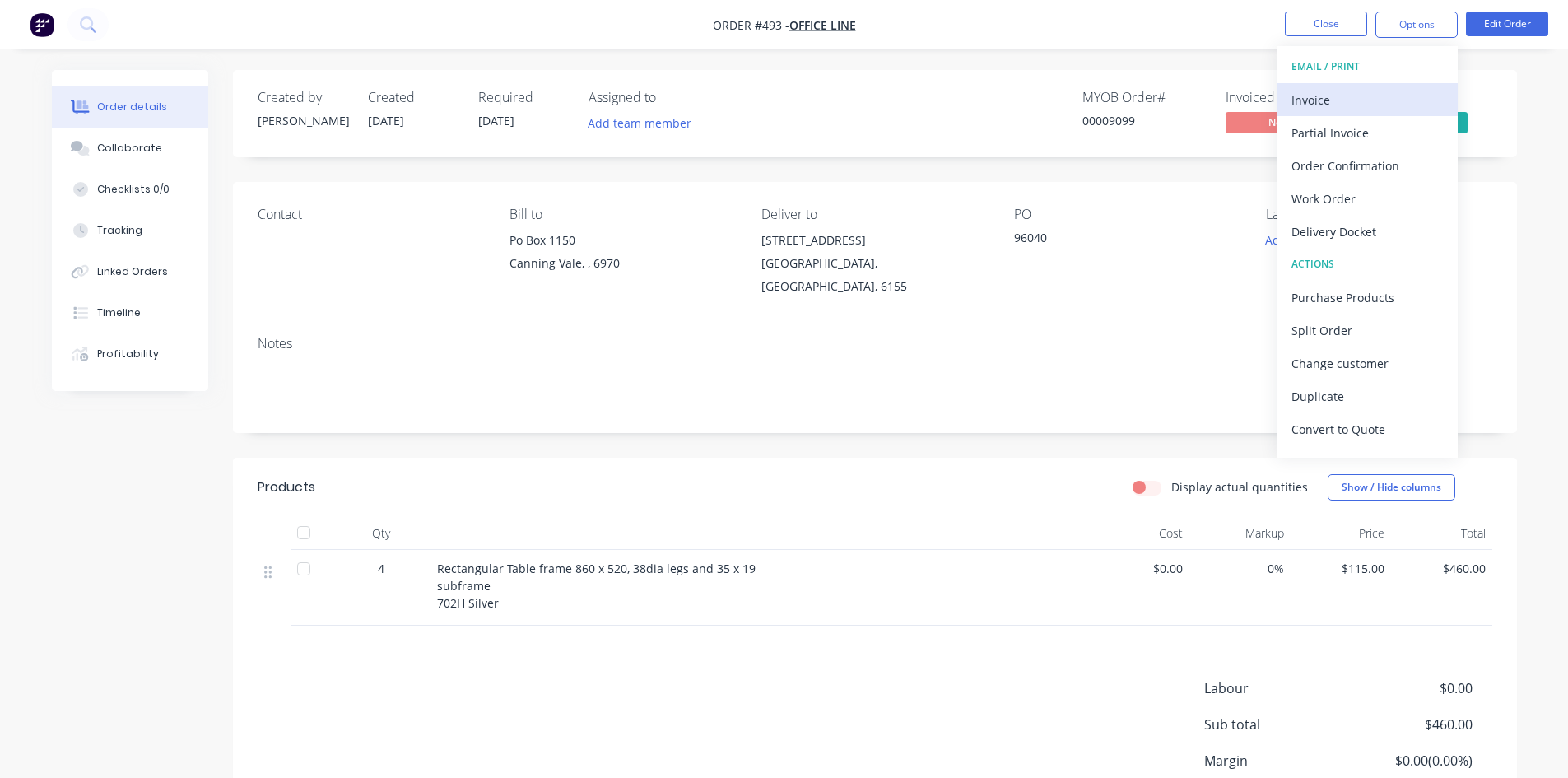
click at [1312, 98] on div "Invoice" at bounding box center [1368, 100] width 152 height 24
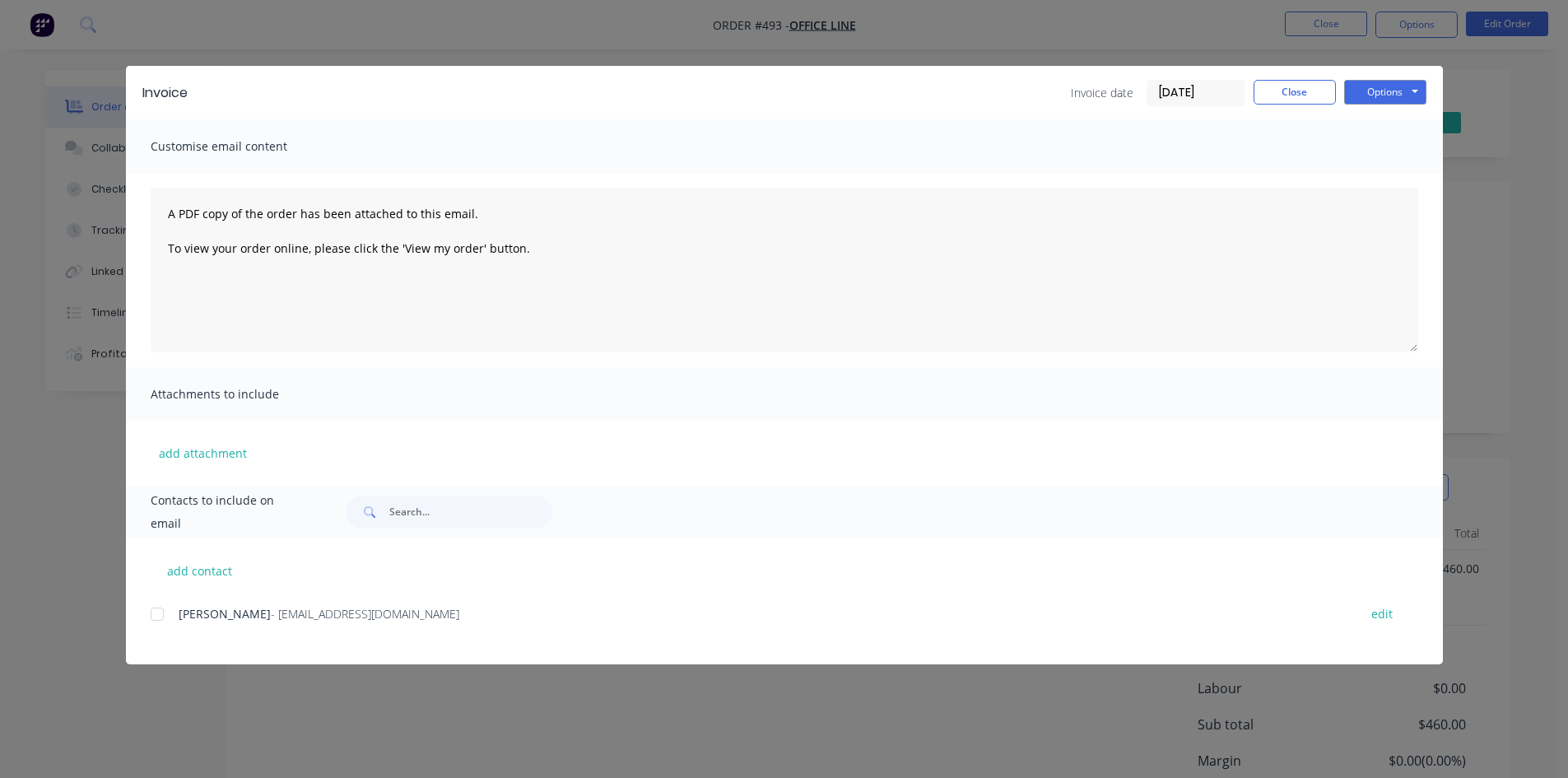
click at [152, 614] on div at bounding box center [157, 614] width 33 height 33
click at [1289, 91] on button "Close" at bounding box center [1295, 92] width 82 height 25
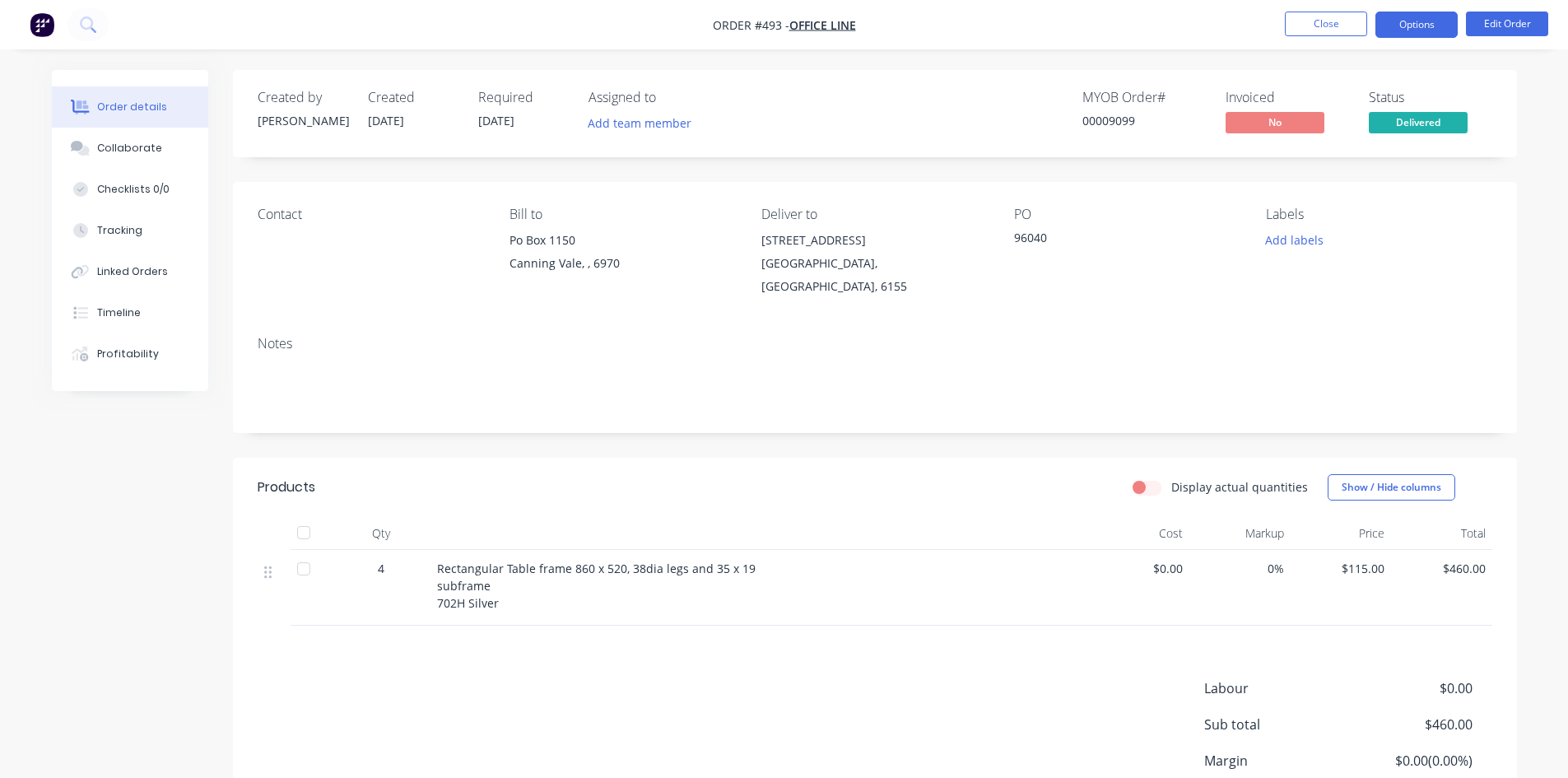
click at [1421, 18] on button "Options" at bounding box center [1417, 25] width 82 height 26
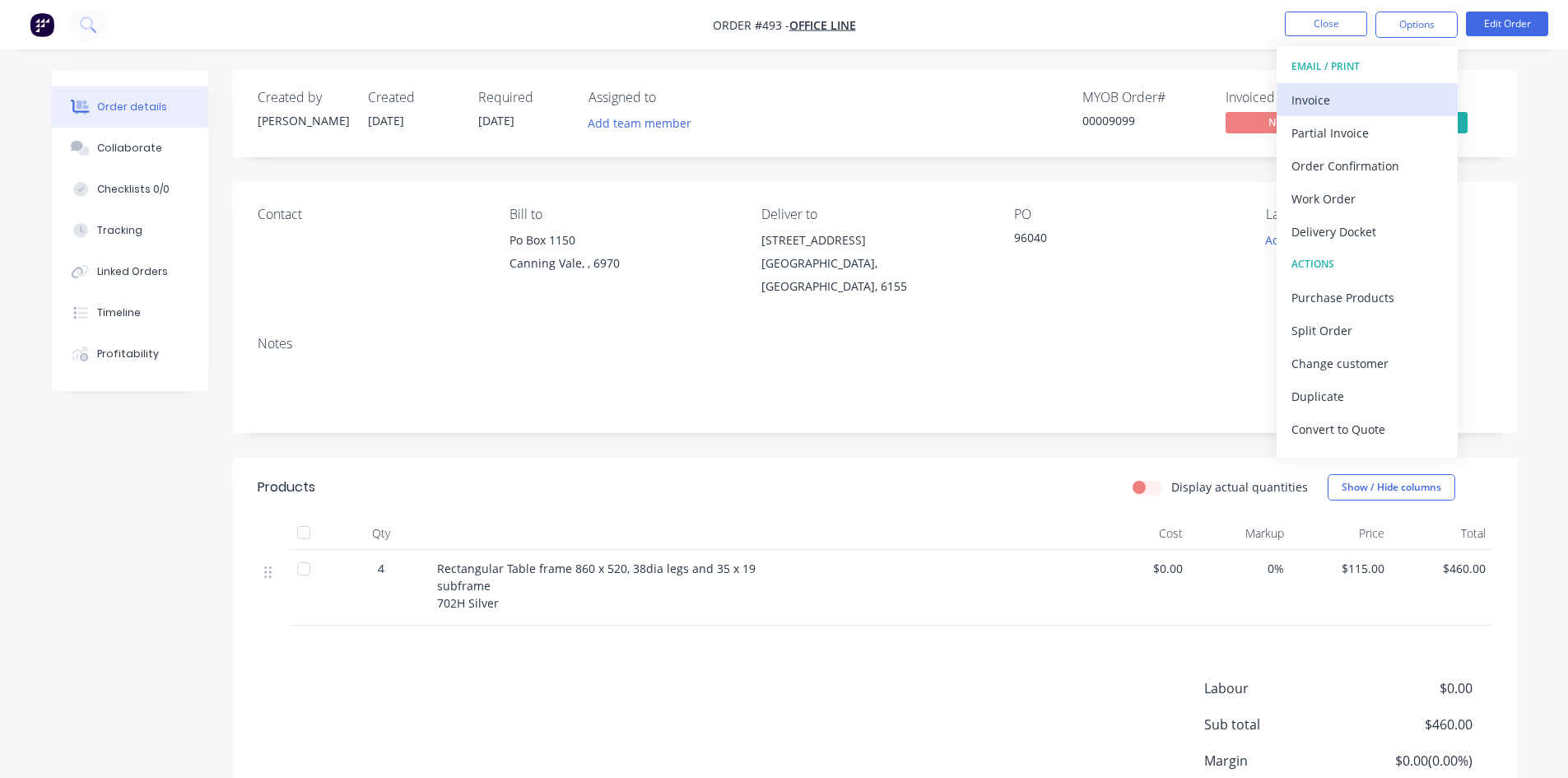
click at [1366, 100] on div "Invoice" at bounding box center [1368, 100] width 152 height 24
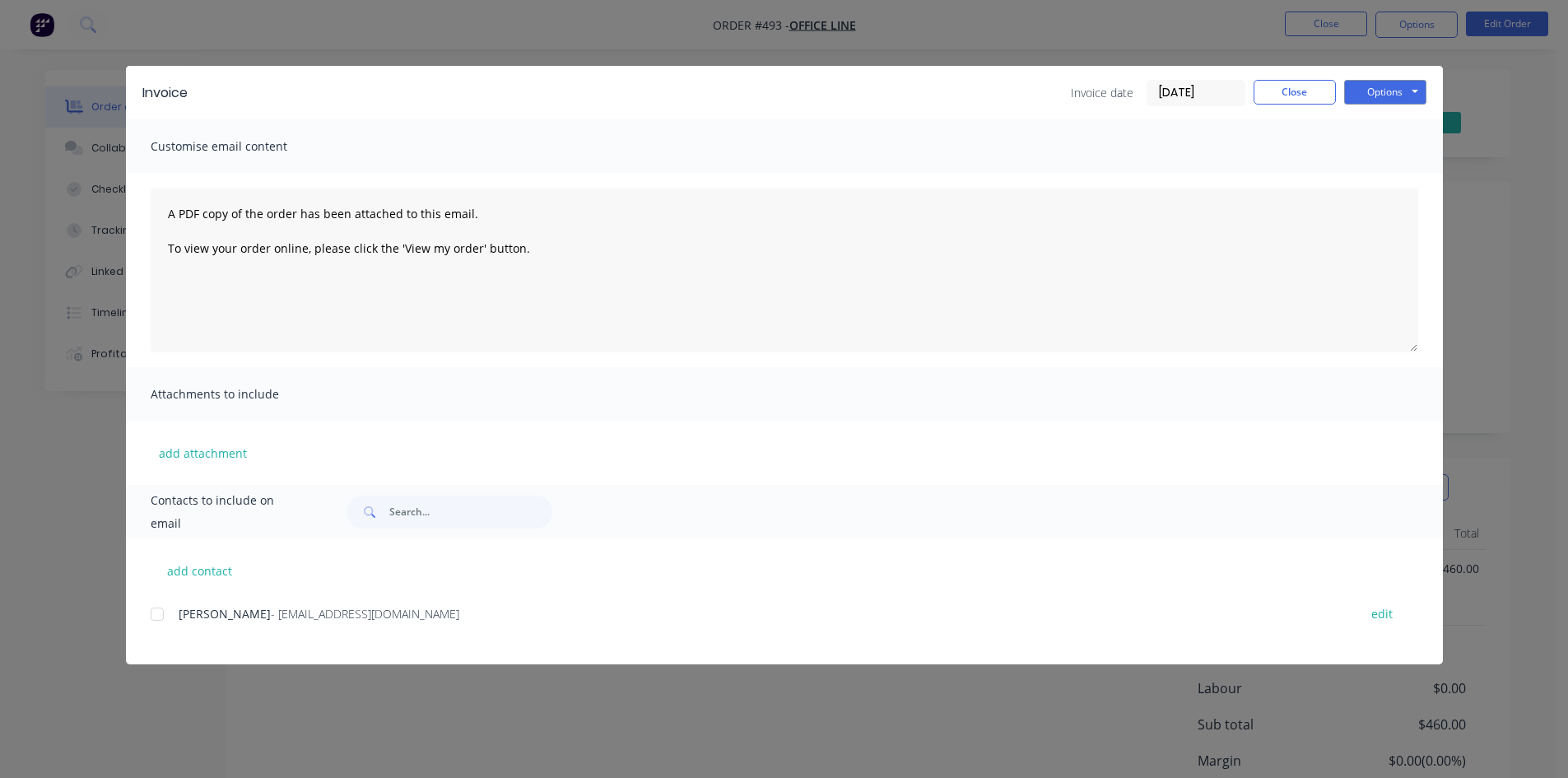
click at [271, 613] on span "- [EMAIL_ADDRESS][DOMAIN_NAME]" at bounding box center [365, 613] width 189 height 16
click at [159, 613] on div at bounding box center [157, 614] width 33 height 33
click at [1374, 87] on button "Options" at bounding box center [1386, 92] width 82 height 25
click at [1379, 175] on button "Email" at bounding box center [1398, 175] width 105 height 27
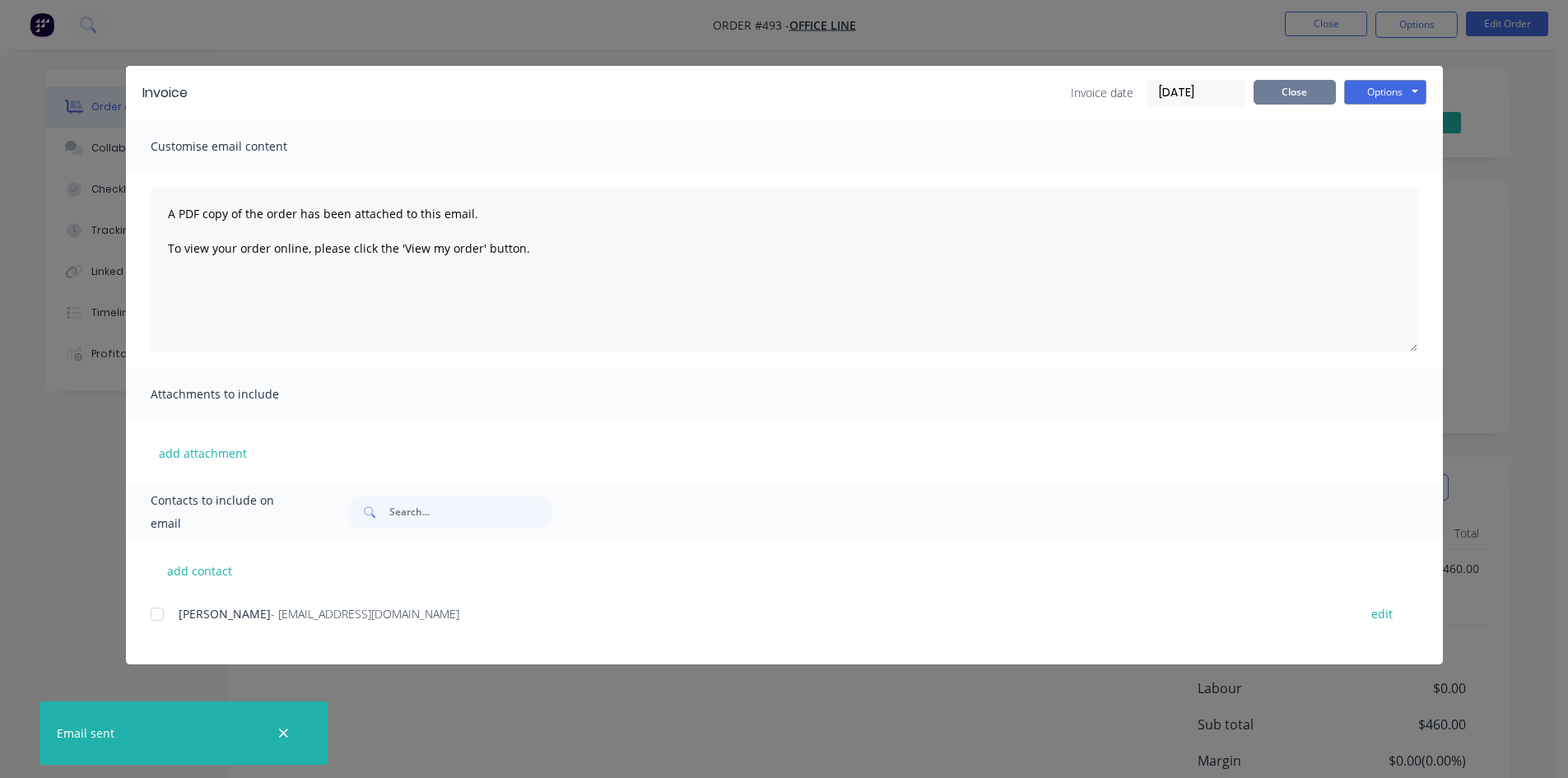
click at [1277, 86] on button "Close" at bounding box center [1295, 92] width 82 height 25
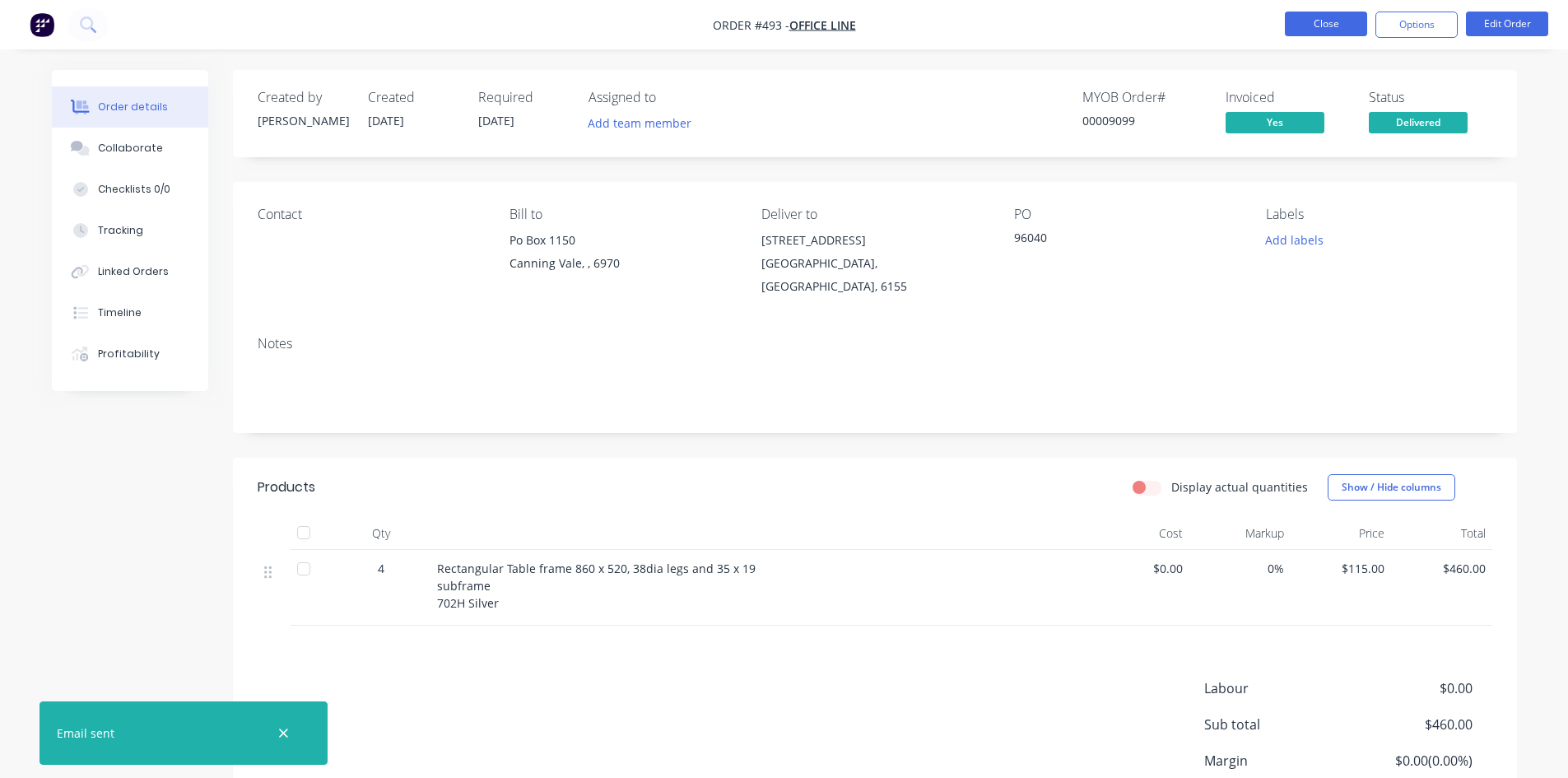
click at [1303, 24] on button "Close" at bounding box center [1327, 24] width 82 height 25
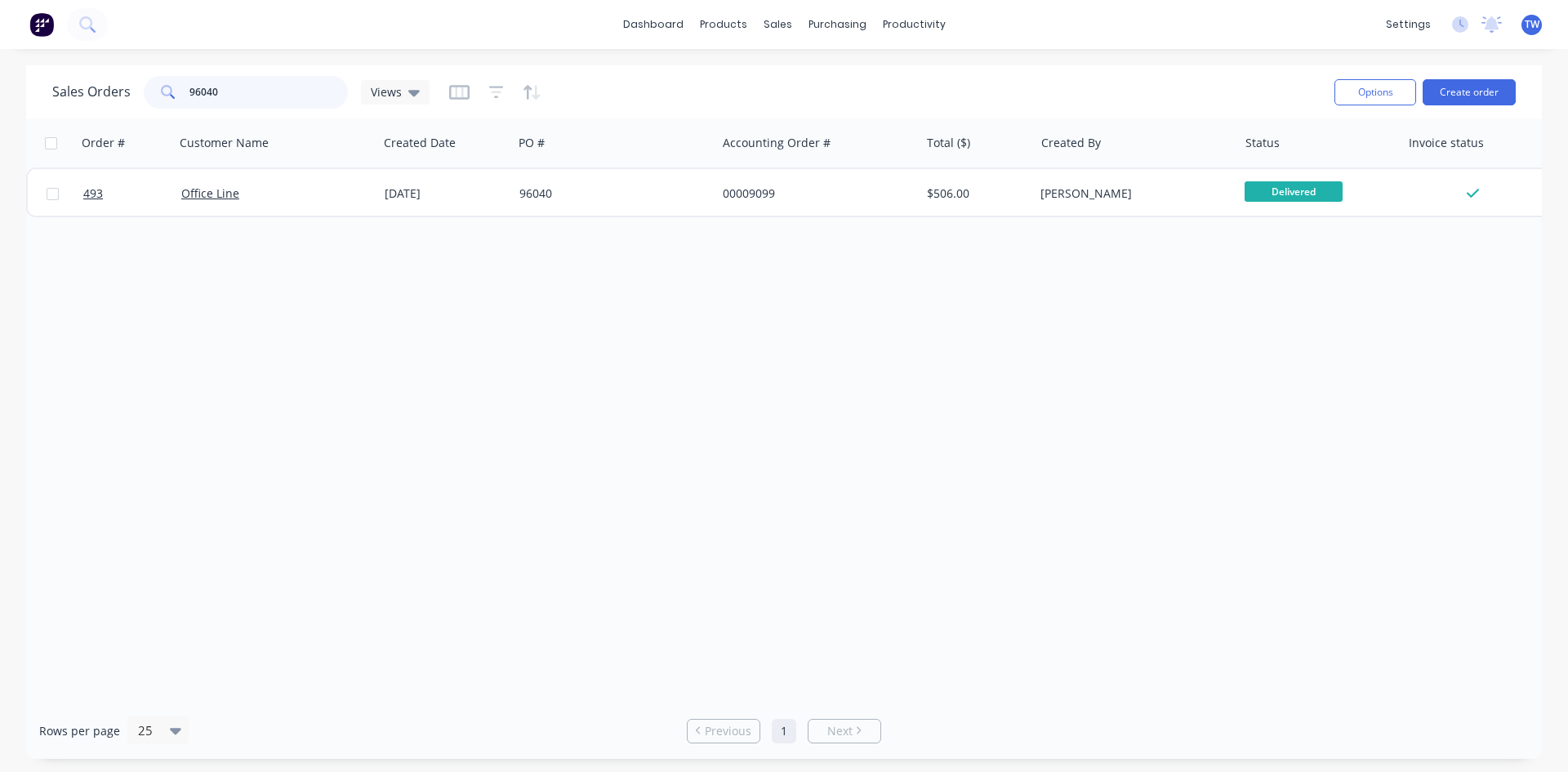
click at [258, 78] on input "96040" at bounding box center [269, 92] width 159 height 33
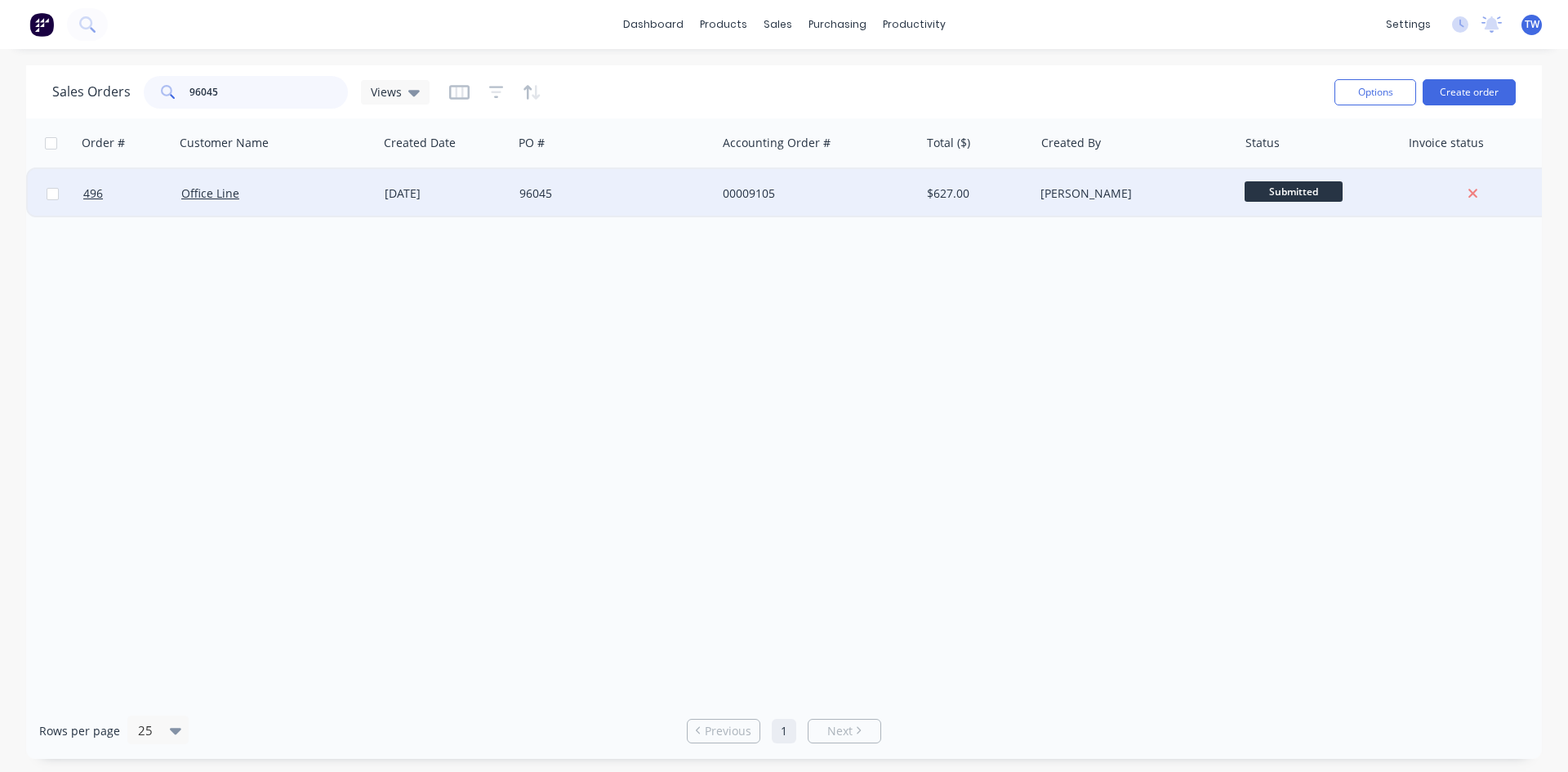
type input "96045"
click at [1327, 192] on span "Submitted" at bounding box center [1294, 191] width 98 height 20
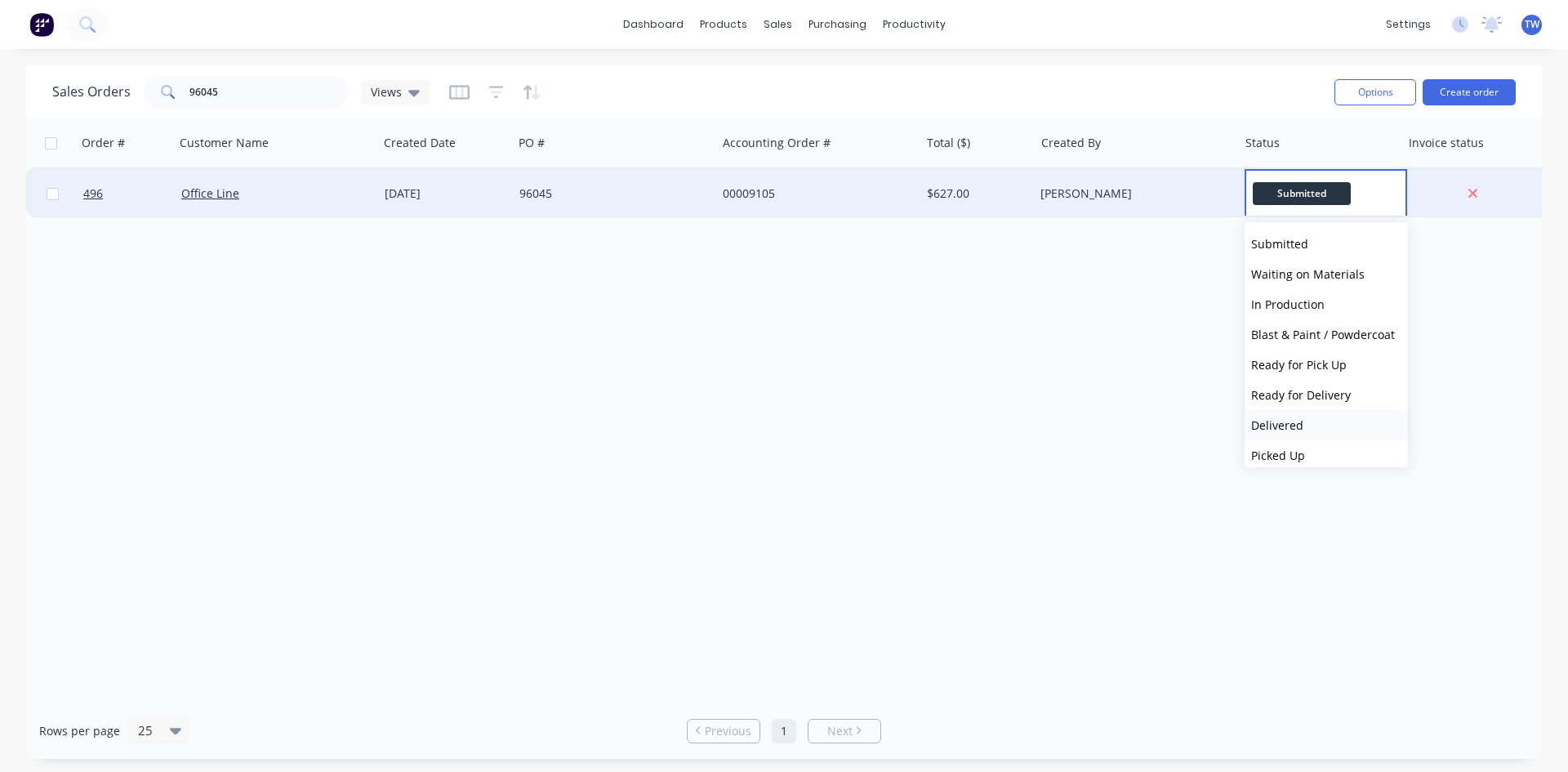
click at [1333, 428] on button "Delivered" at bounding box center [1327, 425] width 163 height 30
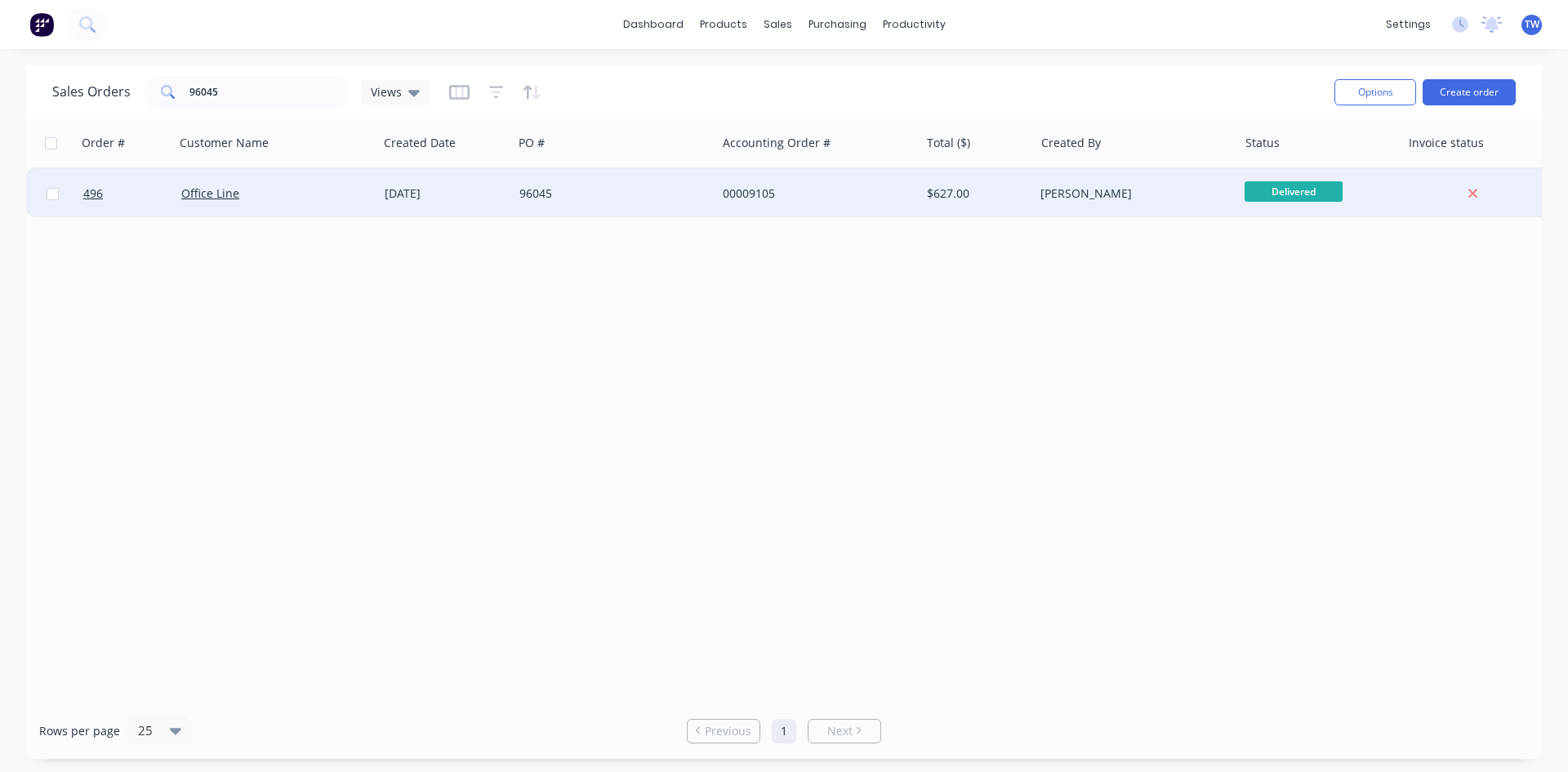
click at [1178, 202] on div "[PERSON_NAME]" at bounding box center [1136, 194] width 203 height 49
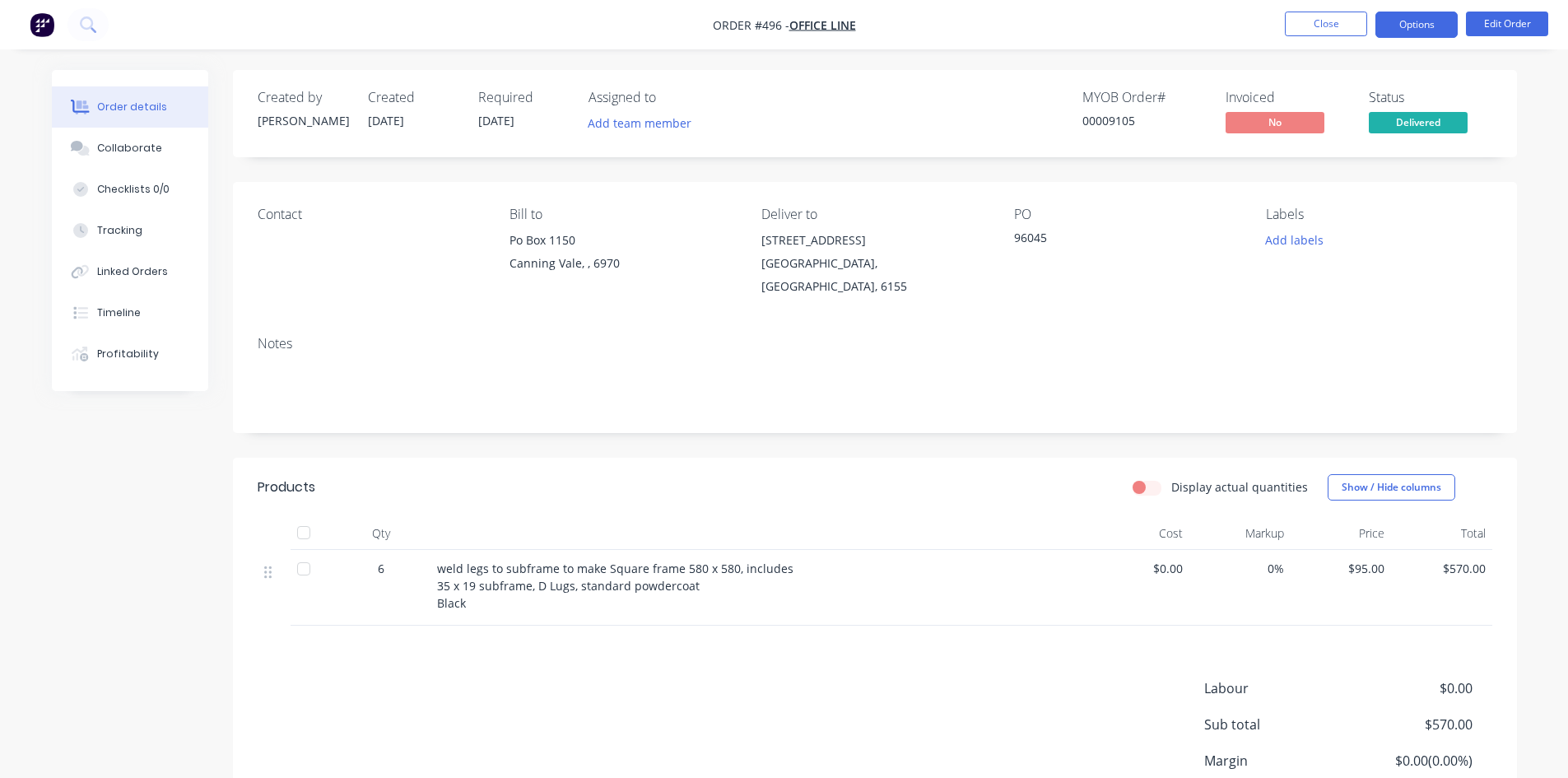
click at [1408, 24] on button "Options" at bounding box center [1417, 25] width 82 height 26
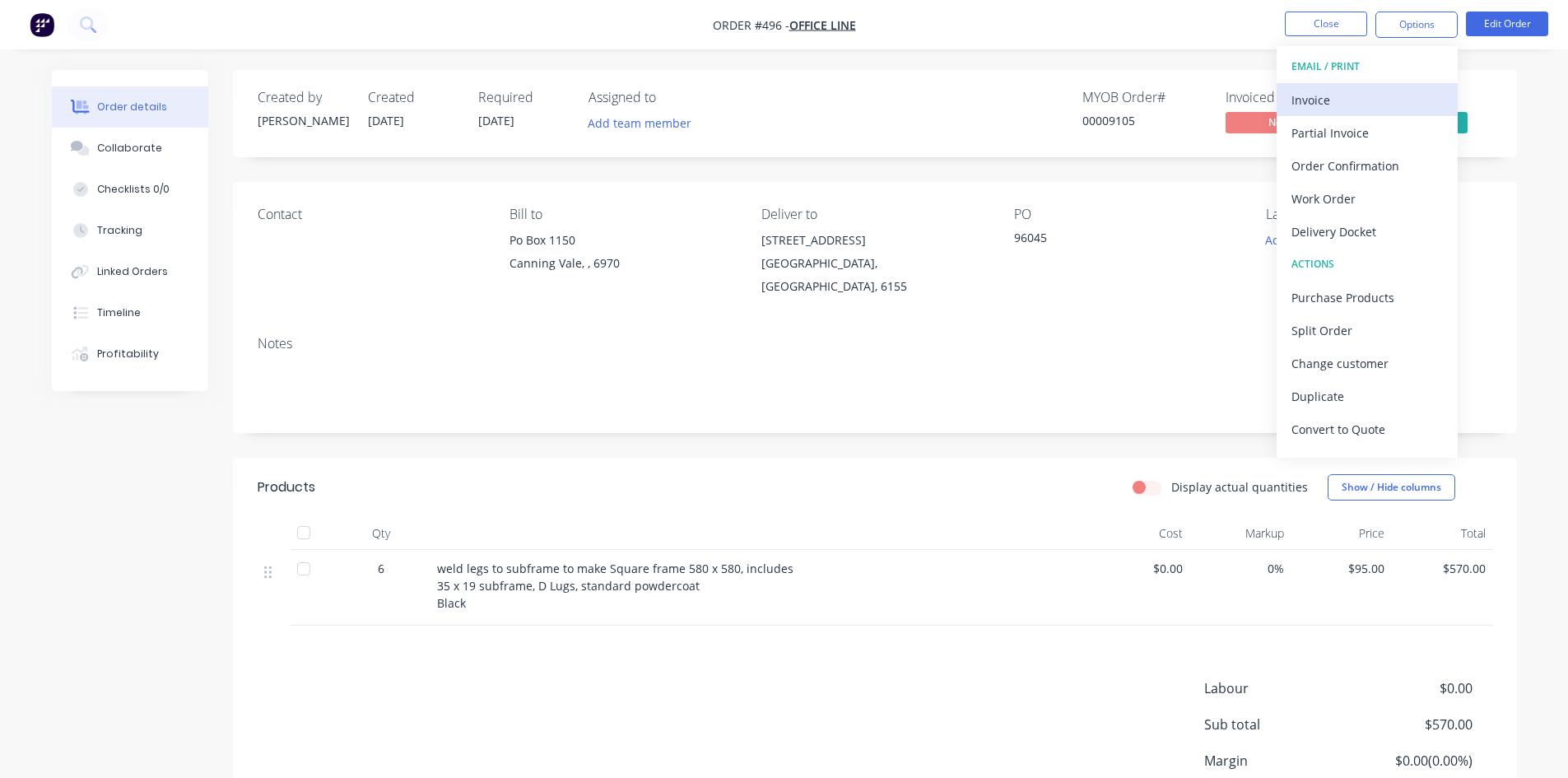
click at [1360, 96] on div "Invoice" at bounding box center [1368, 100] width 152 height 24
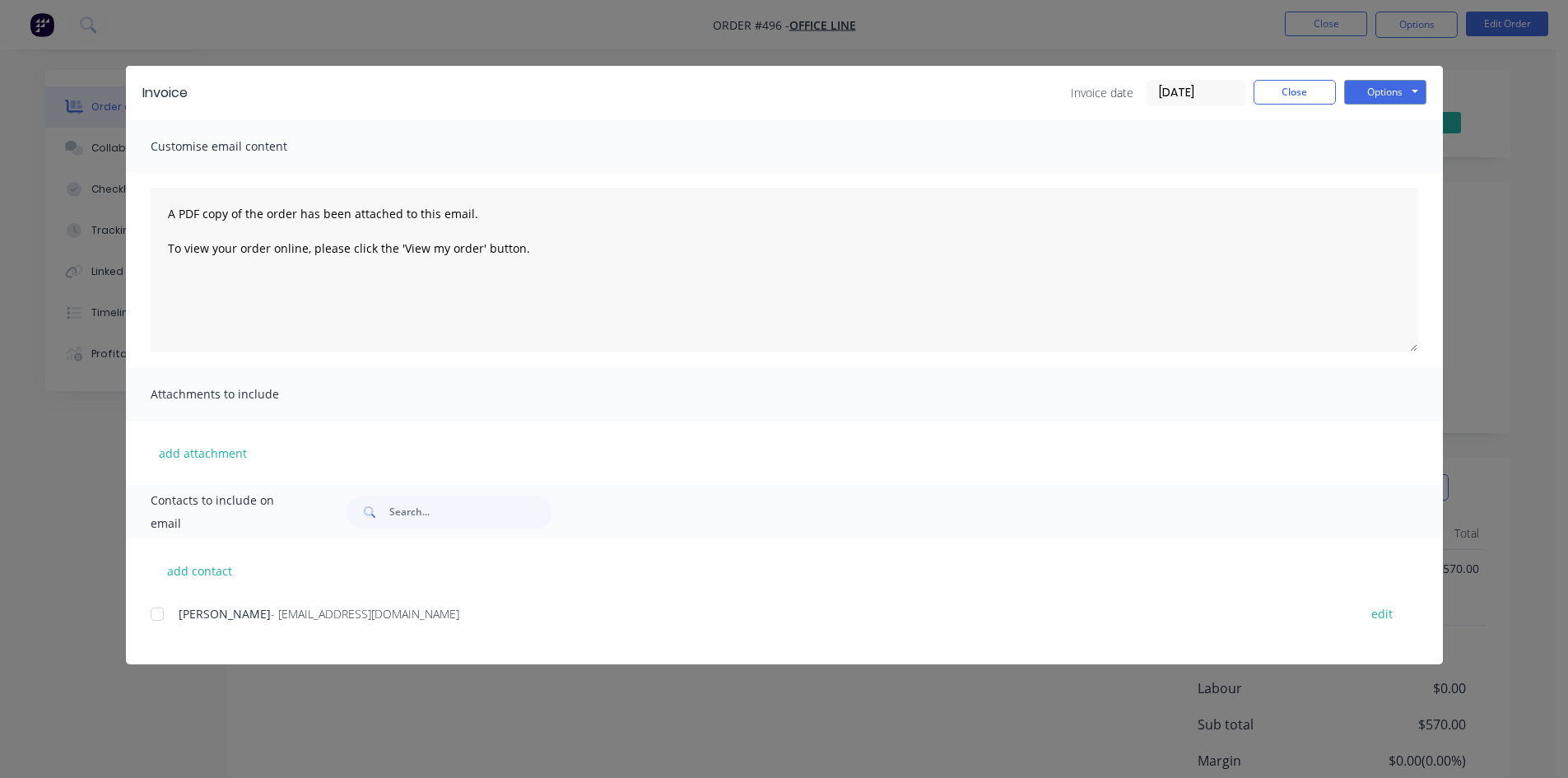
click at [159, 615] on div at bounding box center [157, 614] width 33 height 33
click at [1379, 98] on button "Options" at bounding box center [1386, 92] width 82 height 25
click at [1379, 171] on button "Email" at bounding box center [1398, 175] width 105 height 27
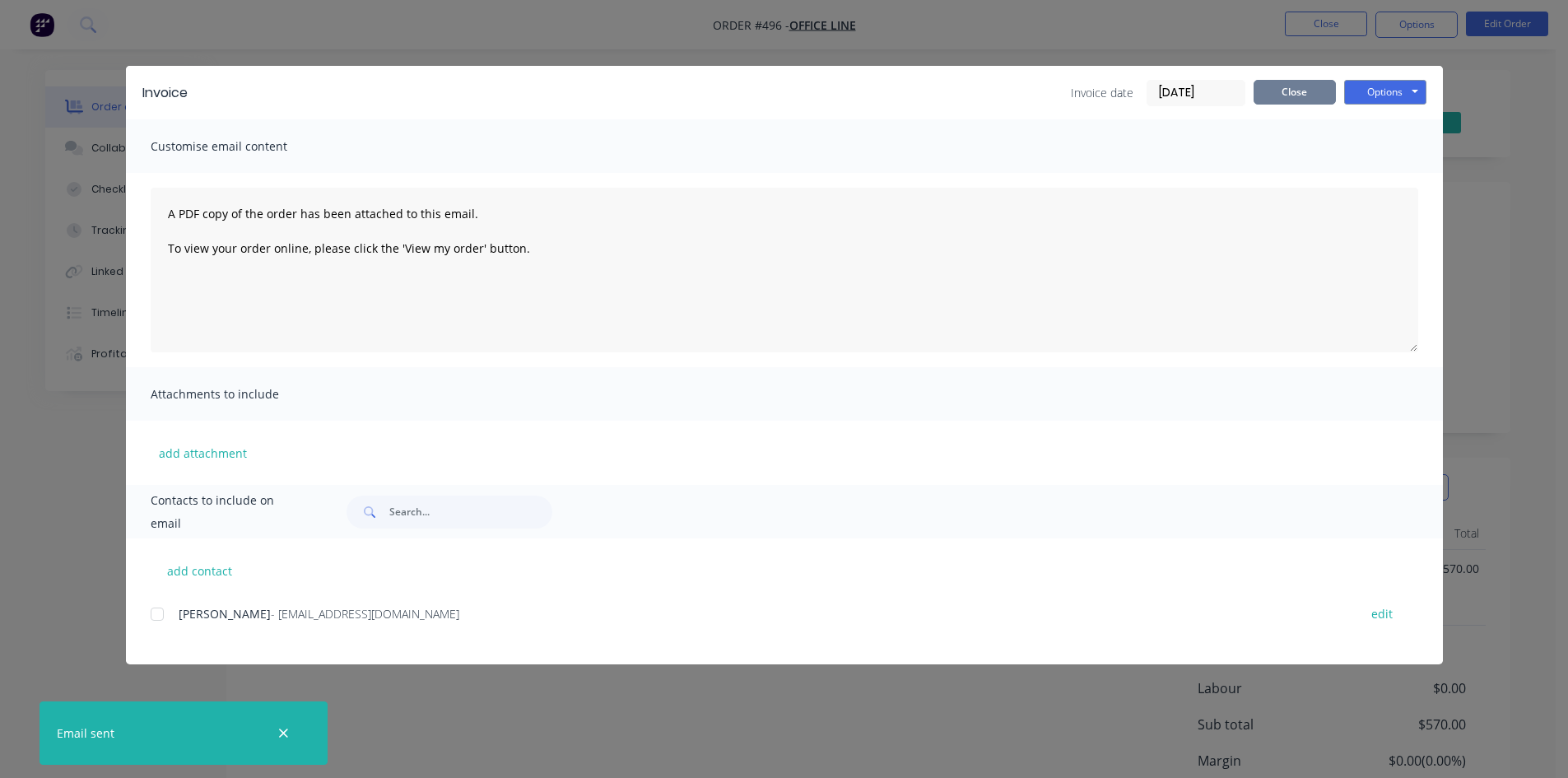
click at [1296, 87] on button "Close" at bounding box center [1295, 92] width 82 height 25
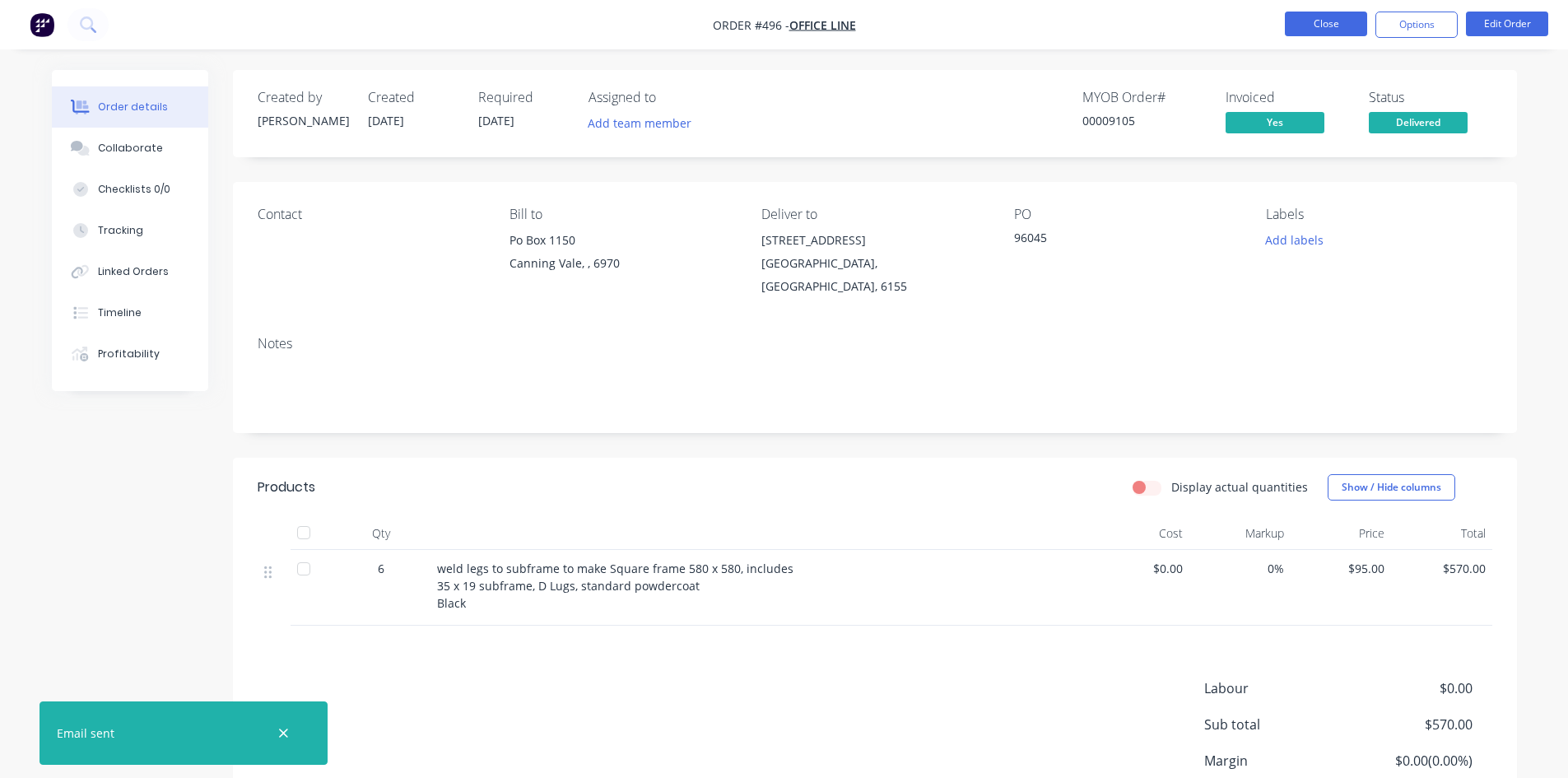
click at [1314, 25] on button "Close" at bounding box center [1327, 24] width 82 height 25
